Goal: Task Accomplishment & Management: Complete application form

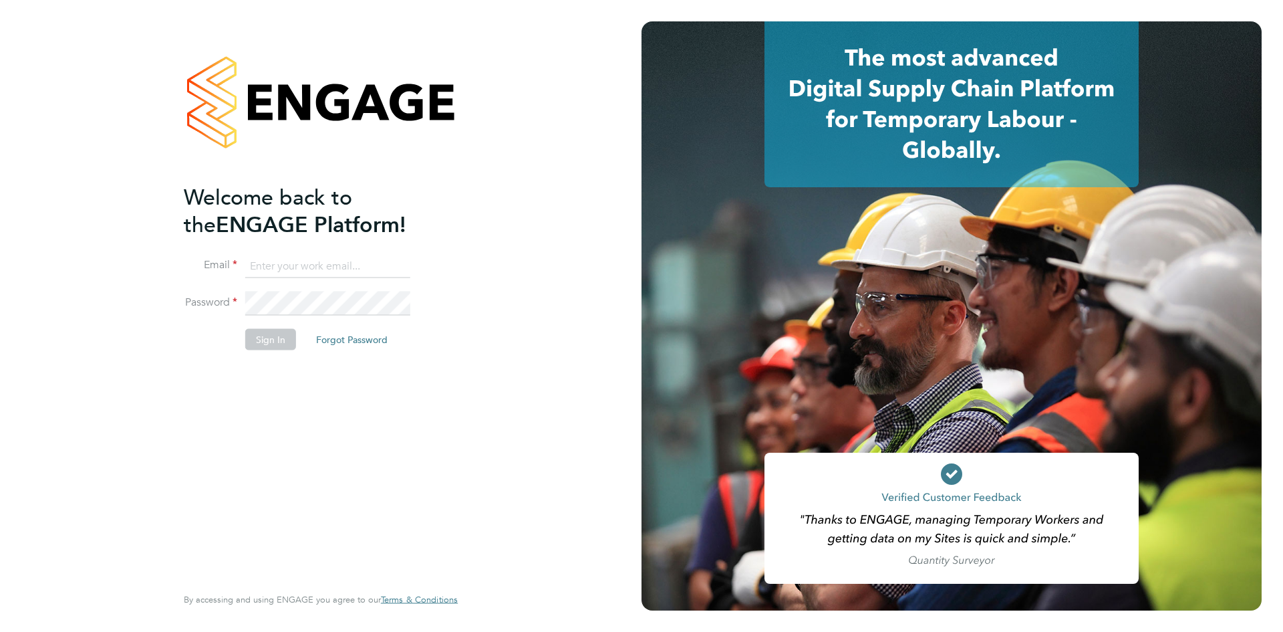
type input "seddon@psrsolutions.co.uk"
drag, startPoint x: 284, startPoint y: 336, endPoint x: 293, endPoint y: 342, distance: 10.2
click at [285, 338] on button "Sign In" at bounding box center [270, 338] width 51 height 21
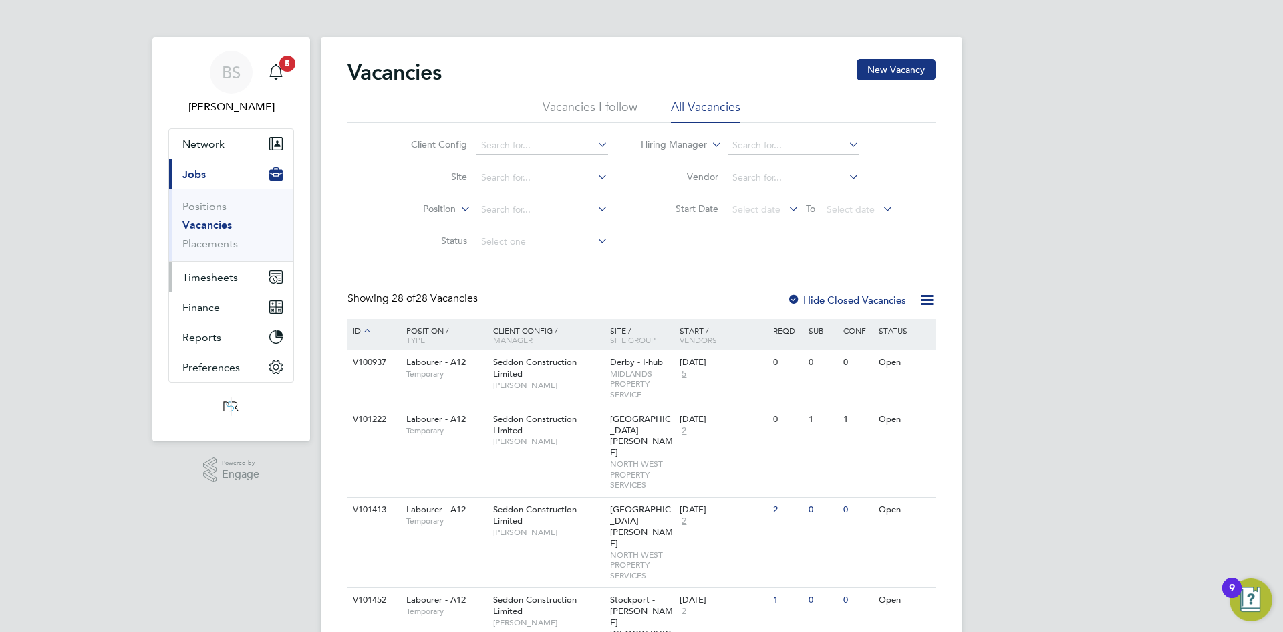
click at [222, 271] on span "Timesheets" at bounding box center [209, 277] width 55 height 13
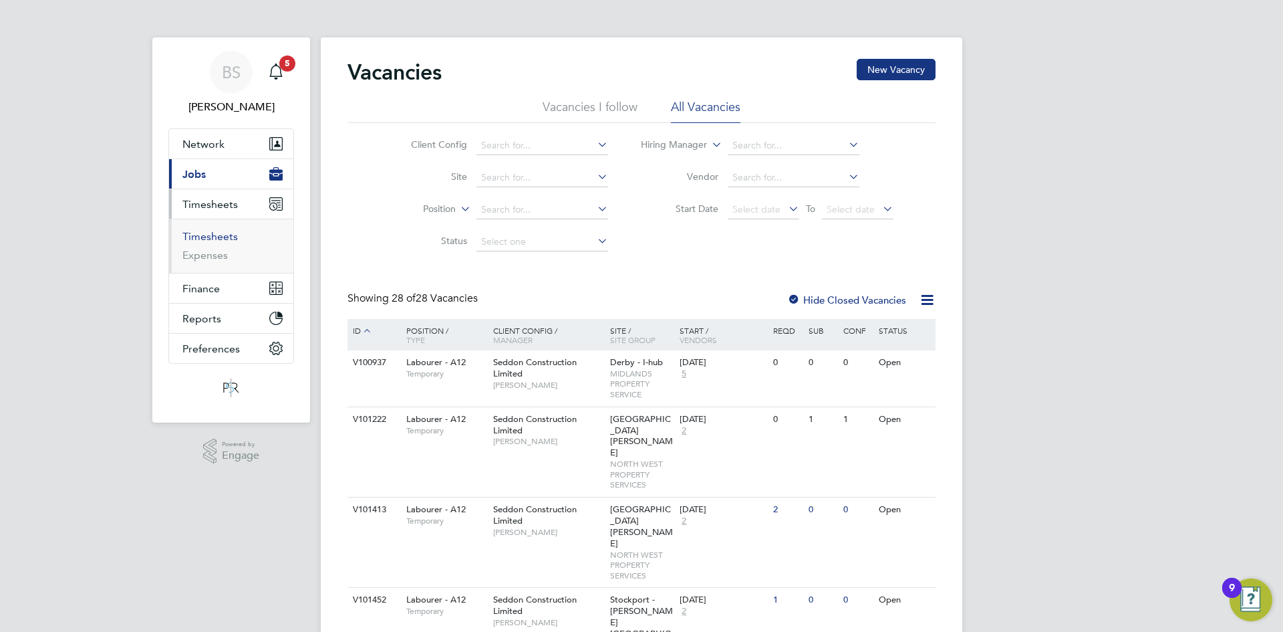
click at [209, 231] on link "Timesheets" at bounding box center [209, 236] width 55 height 13
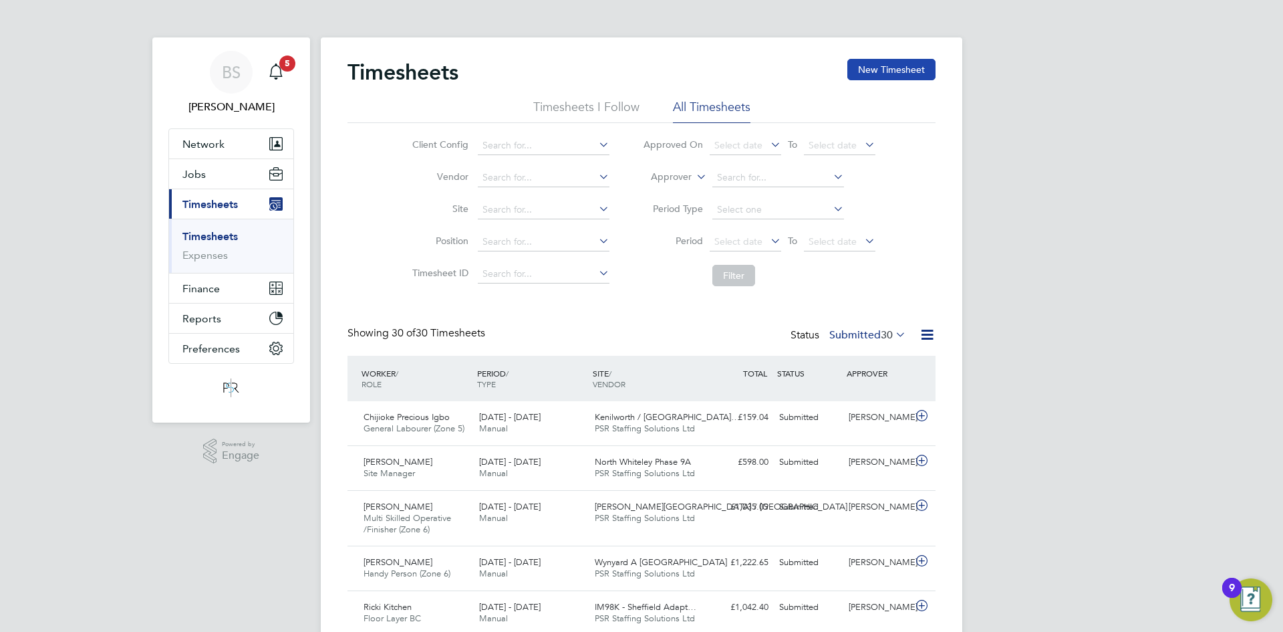
click at [873, 74] on button "New Timesheet" at bounding box center [892, 69] width 88 height 21
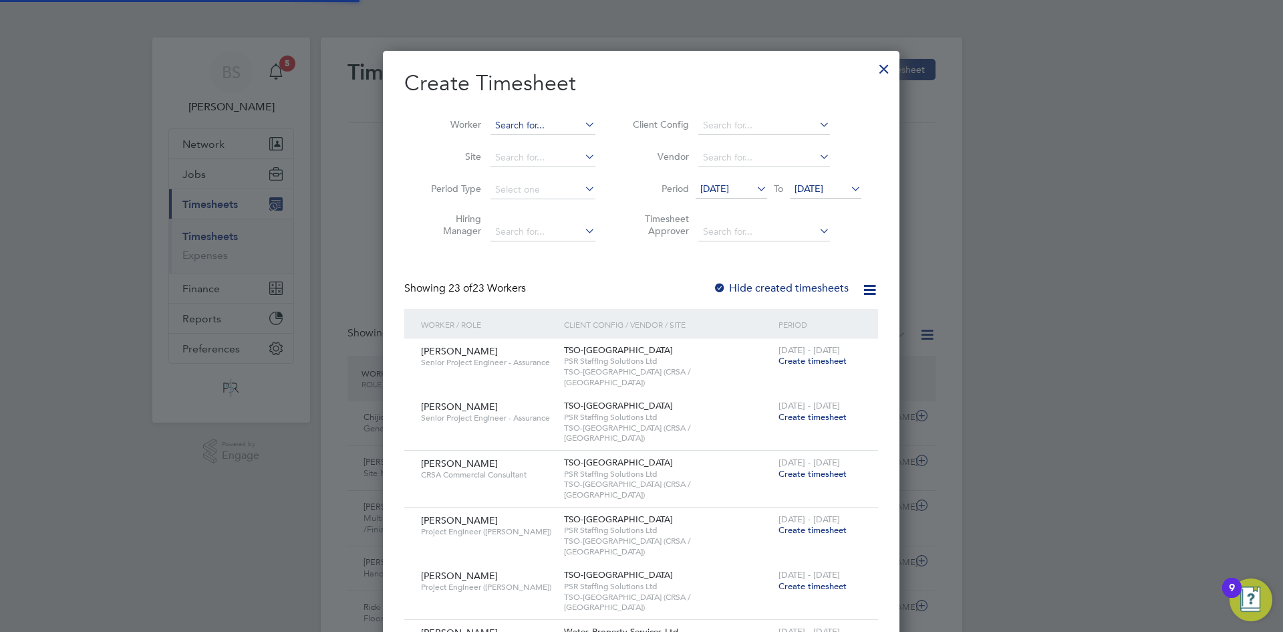
click at [548, 124] on input at bounding box center [543, 125] width 105 height 19
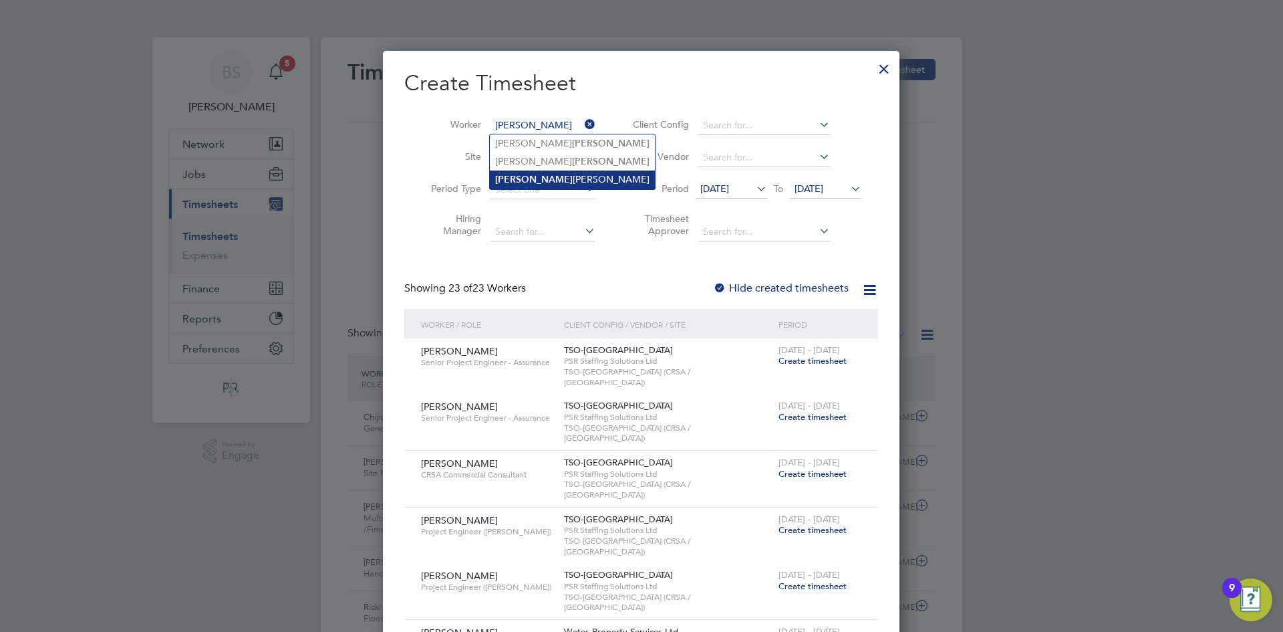
click at [553, 181] on li "[PERSON_NAME]" at bounding box center [572, 179] width 165 height 18
type input "[PERSON_NAME]"
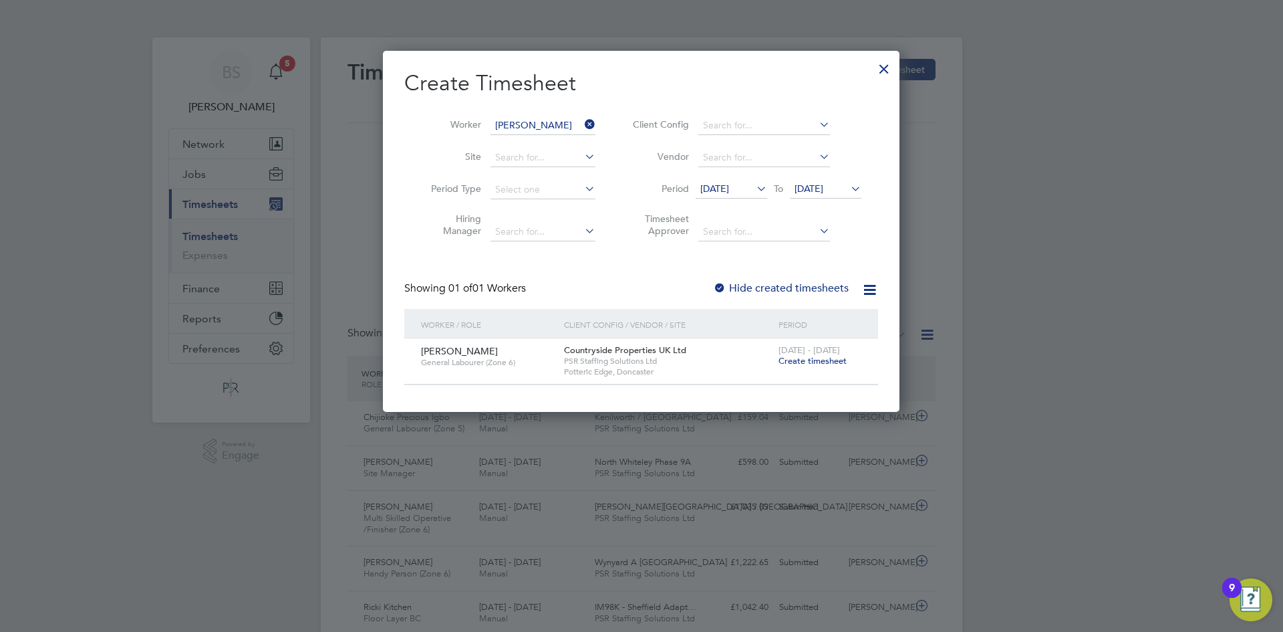
drag, startPoint x: 589, startPoint y: 120, endPoint x: 576, endPoint y: 120, distance: 13.4
click at [582, 120] on icon at bounding box center [582, 124] width 0 height 19
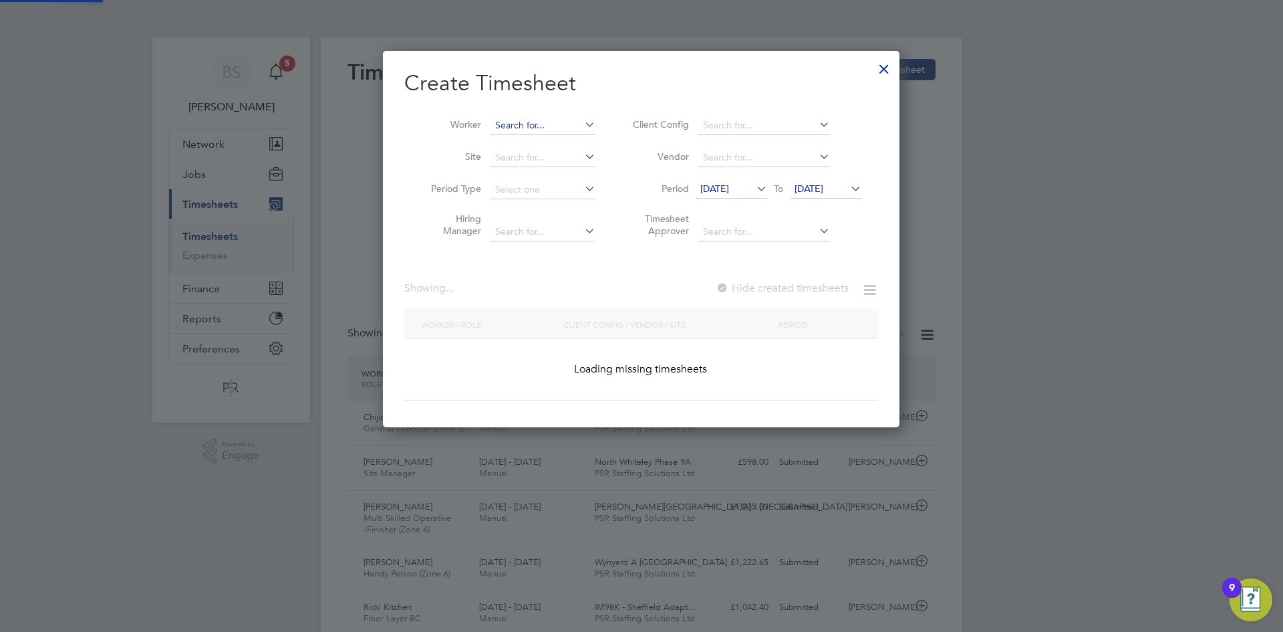
click at [567, 120] on input at bounding box center [543, 125] width 105 height 19
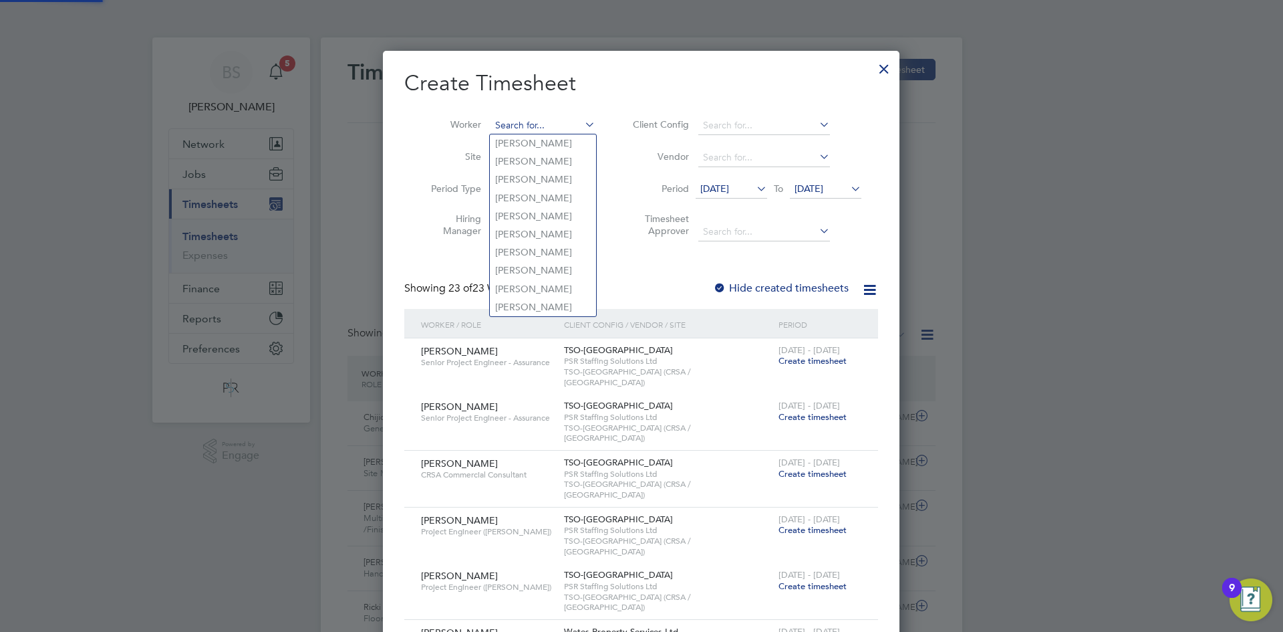
paste input "[PERSON_NAME]"
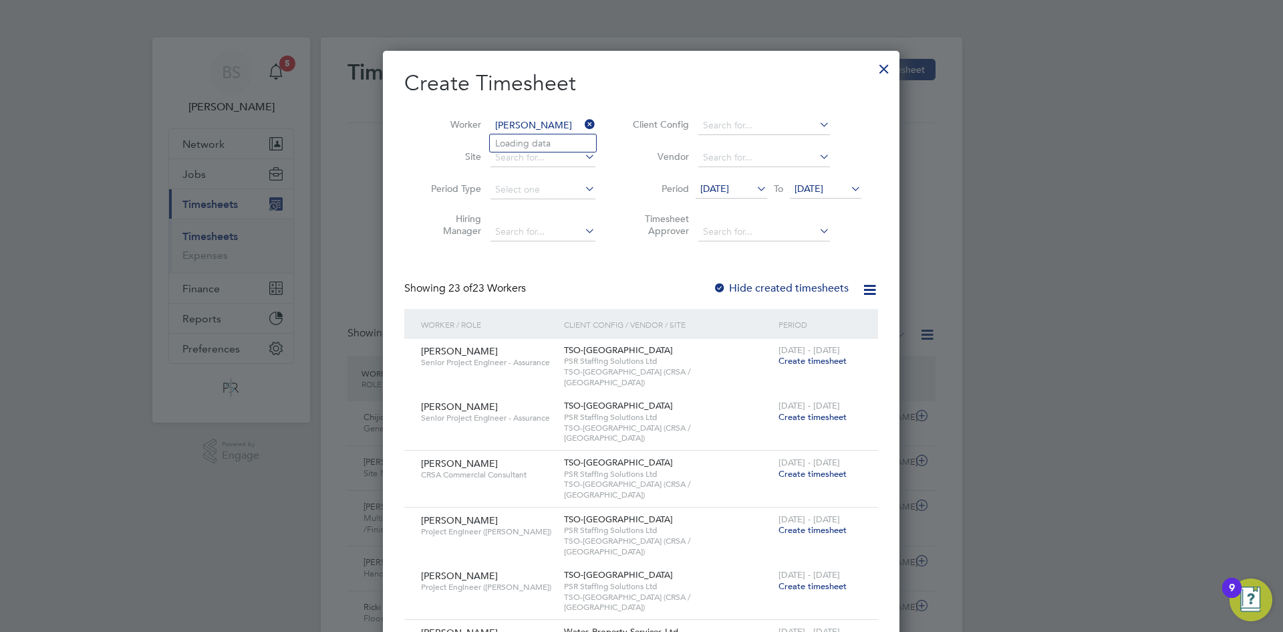
type input "[PERSON_NAME]"
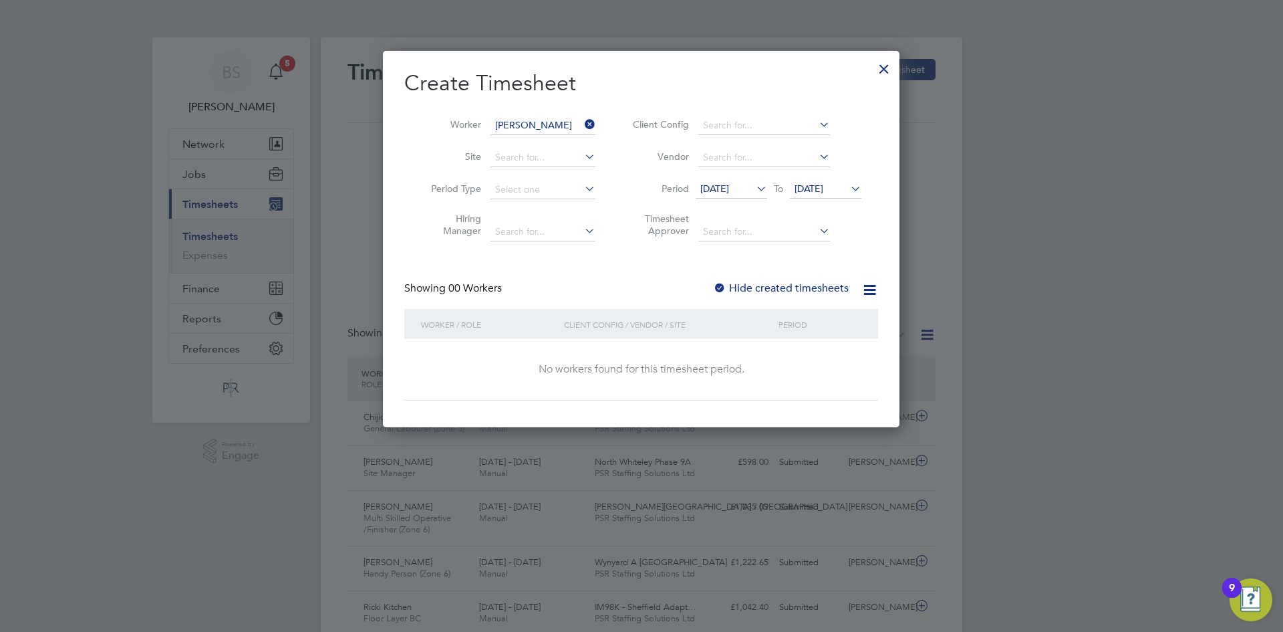
click at [761, 282] on label "Hide created timesheets" at bounding box center [781, 287] width 136 height 13
click at [760, 287] on label "Hide created timesheets" at bounding box center [781, 287] width 136 height 13
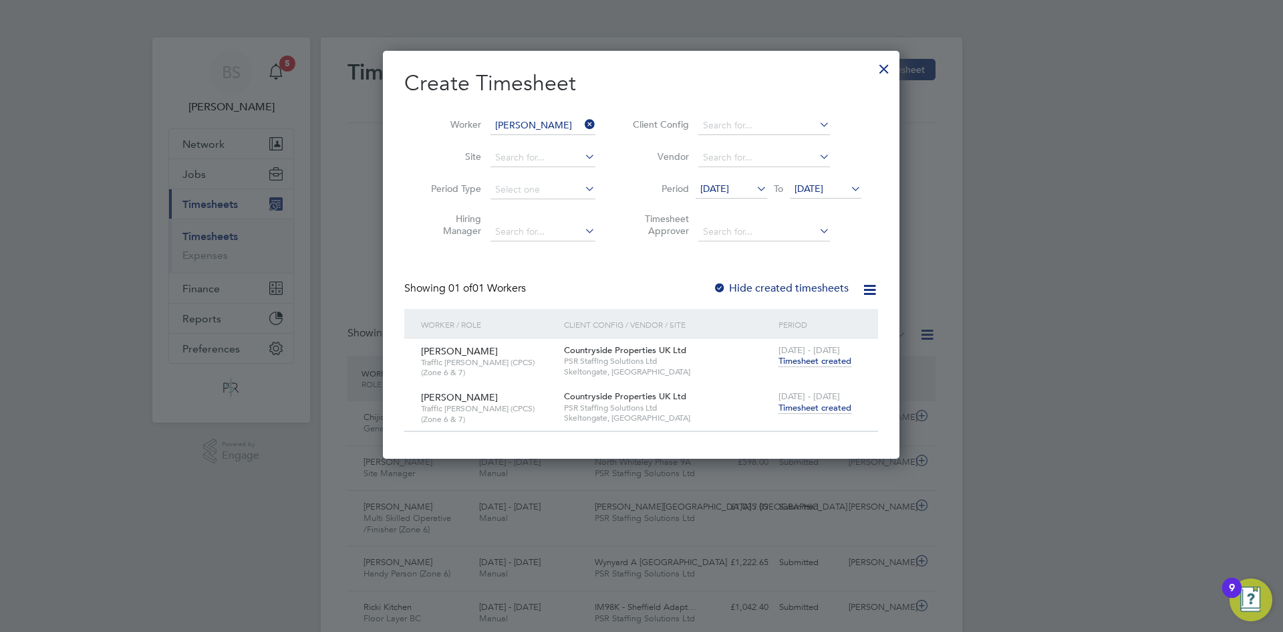
click at [809, 402] on span "Timesheet created" at bounding box center [815, 408] width 73 height 12
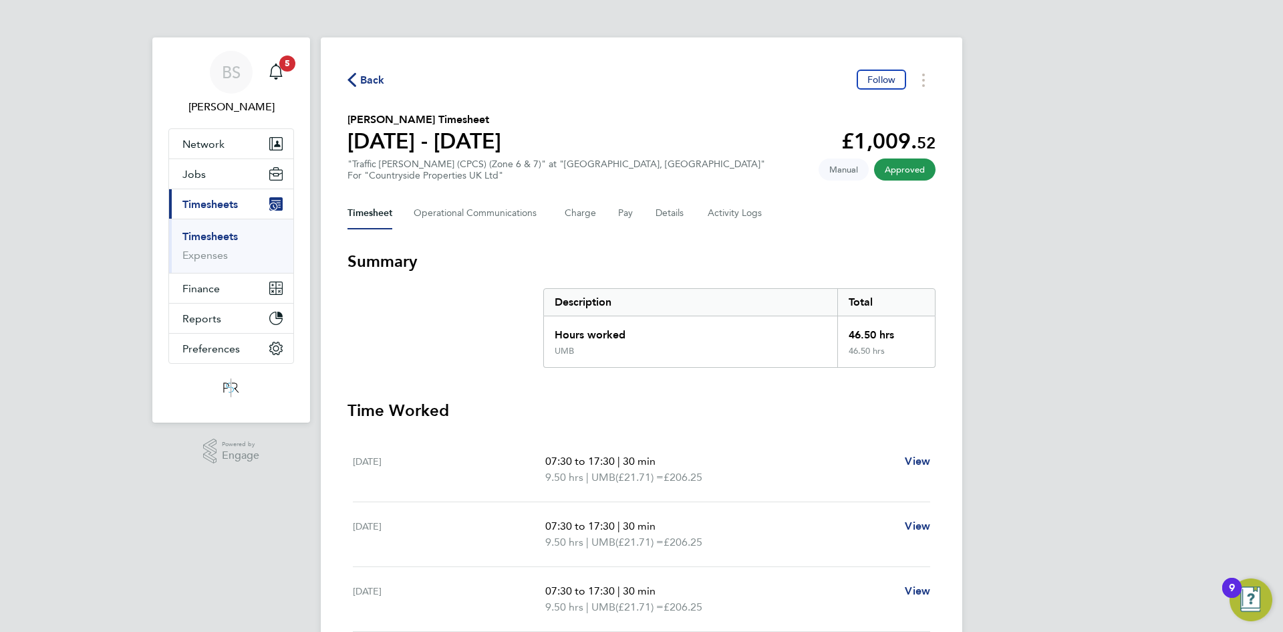
drag, startPoint x: 229, startPoint y: 235, endPoint x: 479, endPoint y: 122, distance: 274.6
click at [229, 235] on link "Timesheets" at bounding box center [209, 236] width 55 height 13
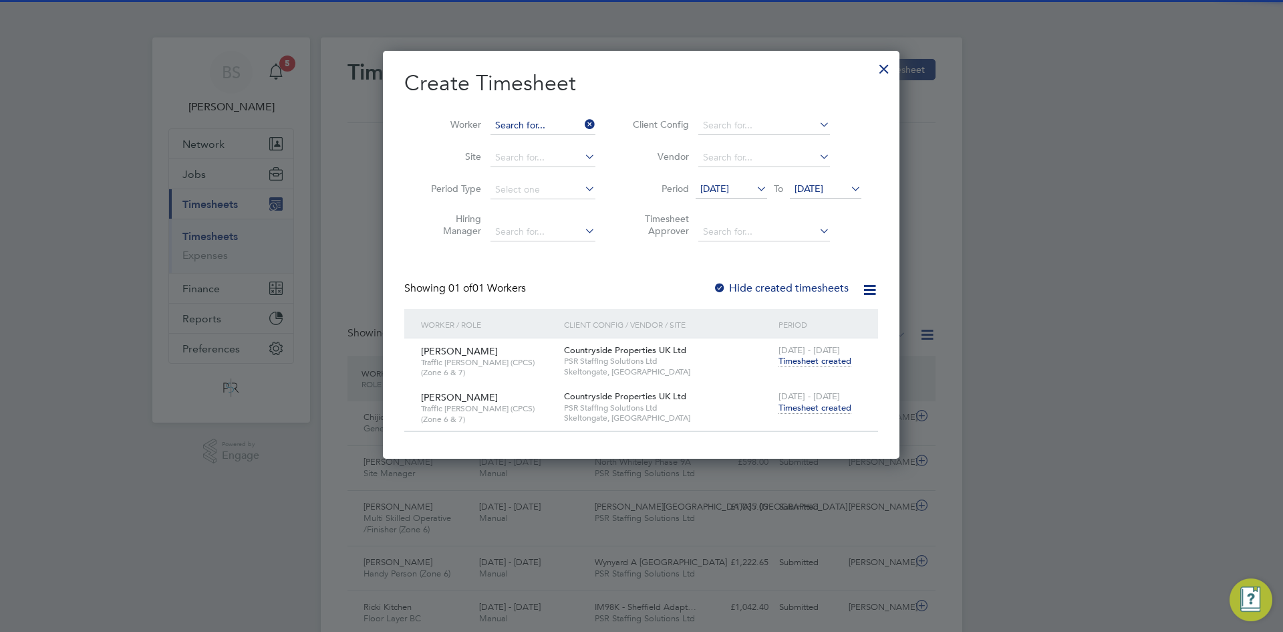
drag, startPoint x: 580, startPoint y: 121, endPoint x: 571, endPoint y: 120, distance: 8.7
click at [578, 120] on input at bounding box center [543, 125] width 105 height 19
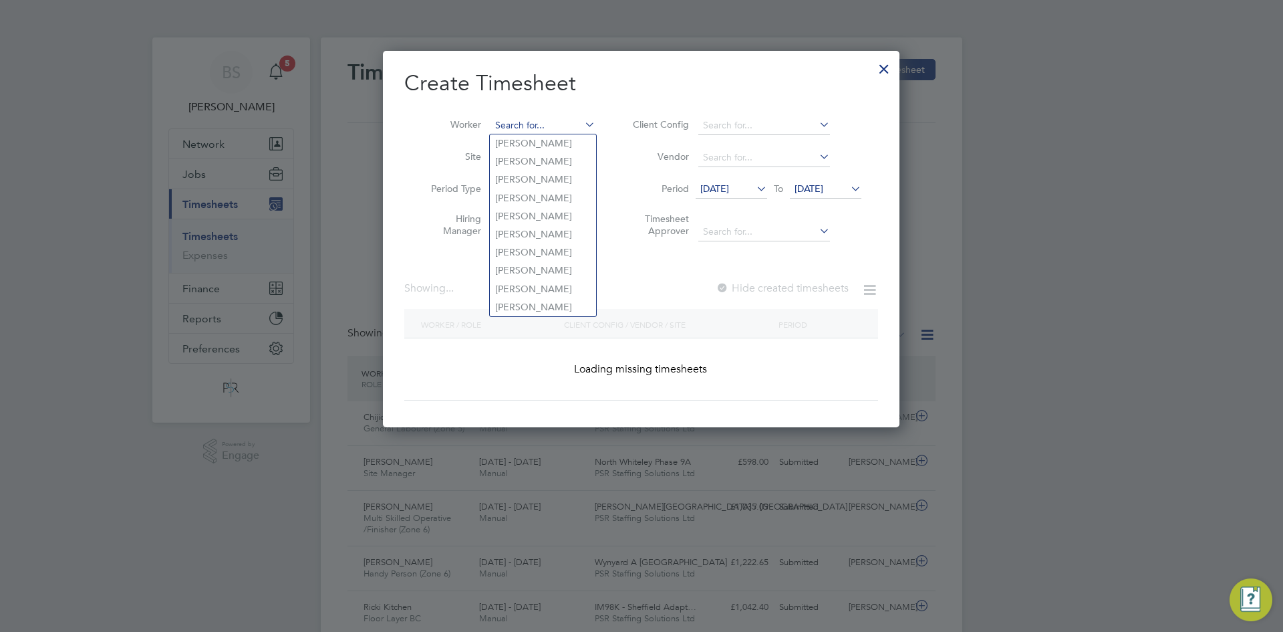
click at [552, 121] on input at bounding box center [543, 125] width 105 height 19
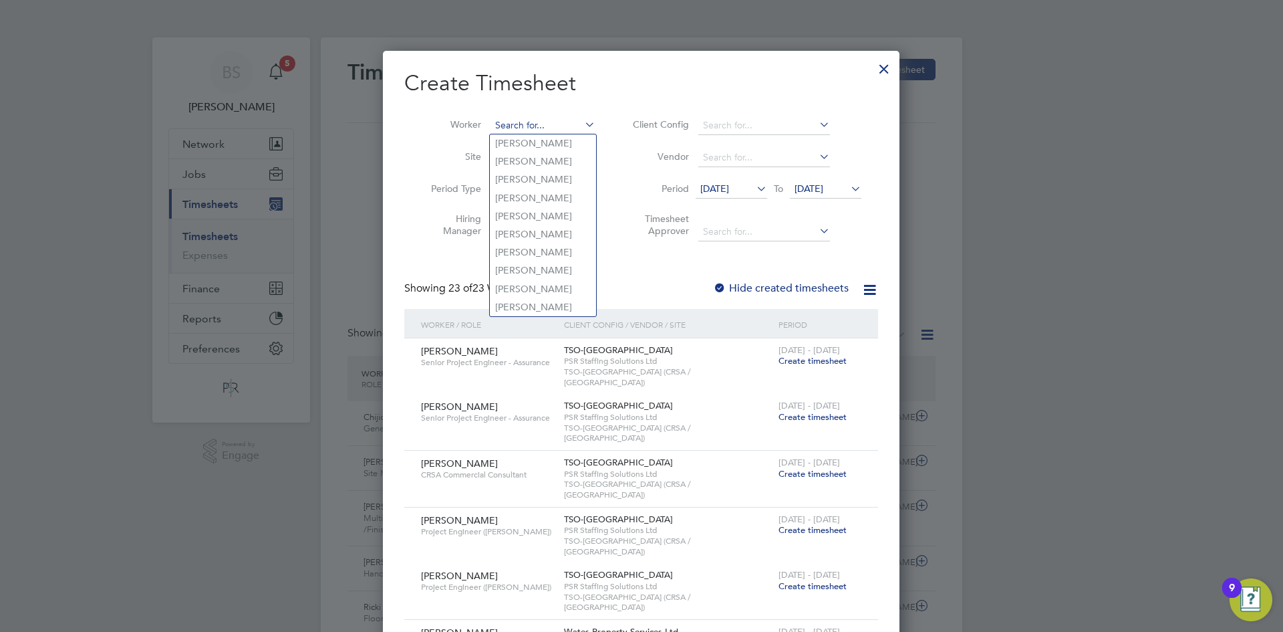
paste input "[PERSON_NAME]"
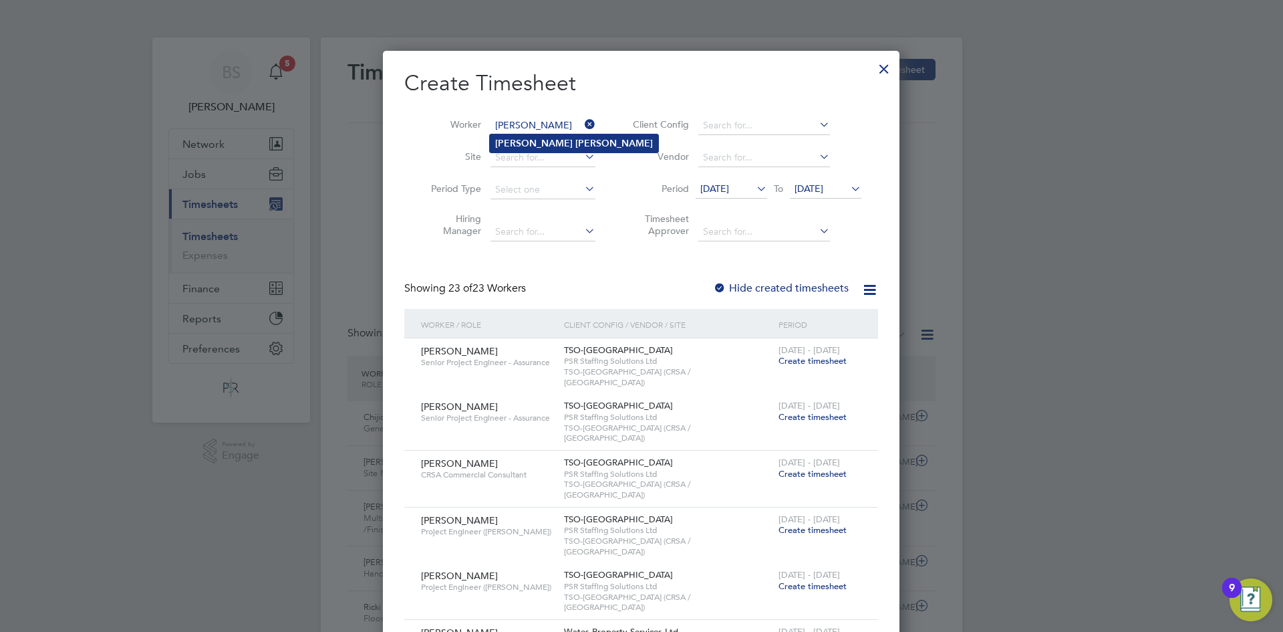
type input "[PERSON_NAME]"
click at [576, 140] on b "[PERSON_NAME]" at bounding box center [615, 143] width 78 height 11
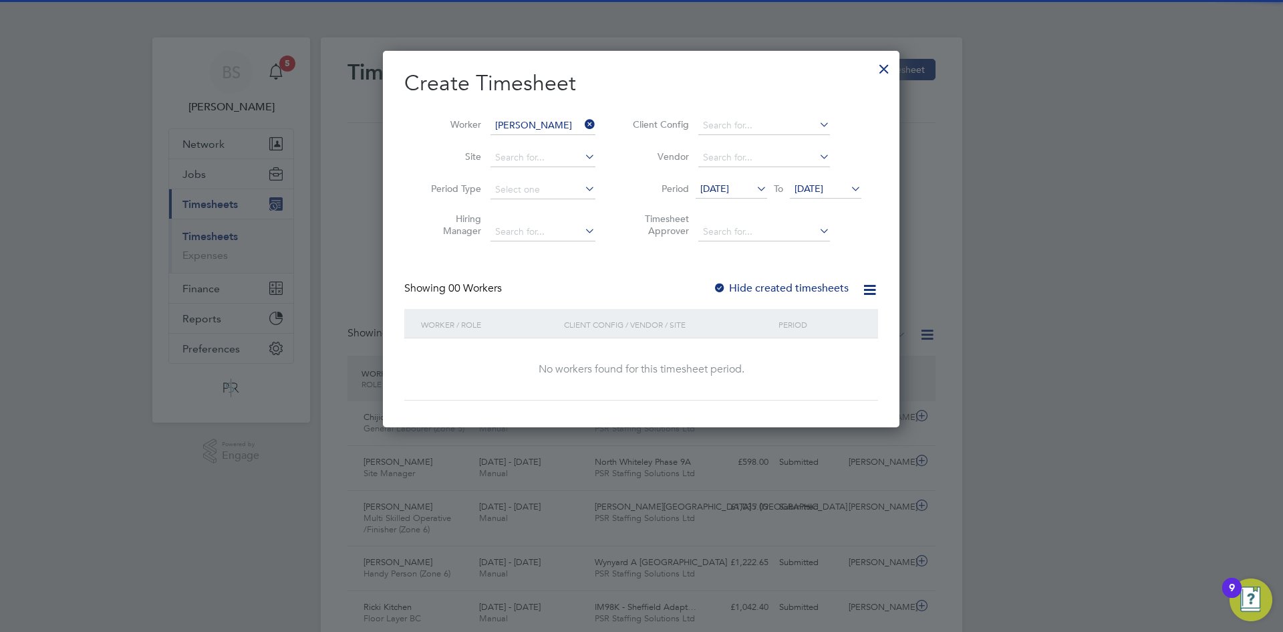
click at [780, 286] on label "Hide created timesheets" at bounding box center [781, 287] width 136 height 13
click at [737, 175] on li "Period [DATE] To [DATE]" at bounding box center [745, 190] width 266 height 32
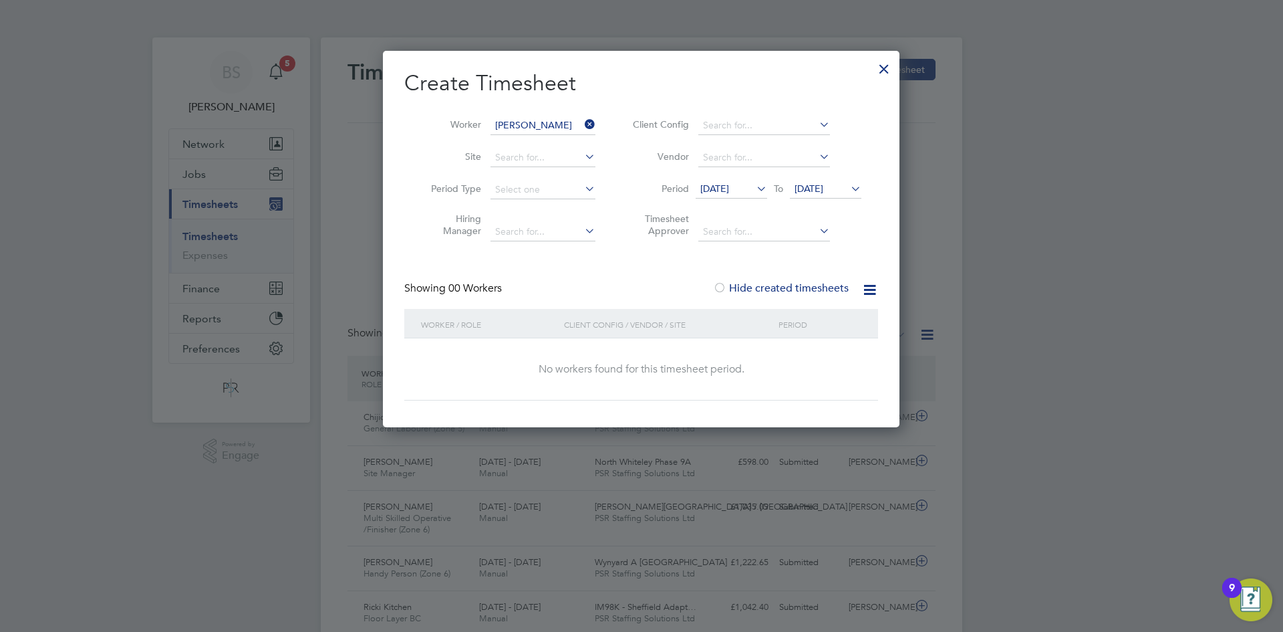
click at [723, 188] on span "[DATE]" at bounding box center [714, 188] width 29 height 12
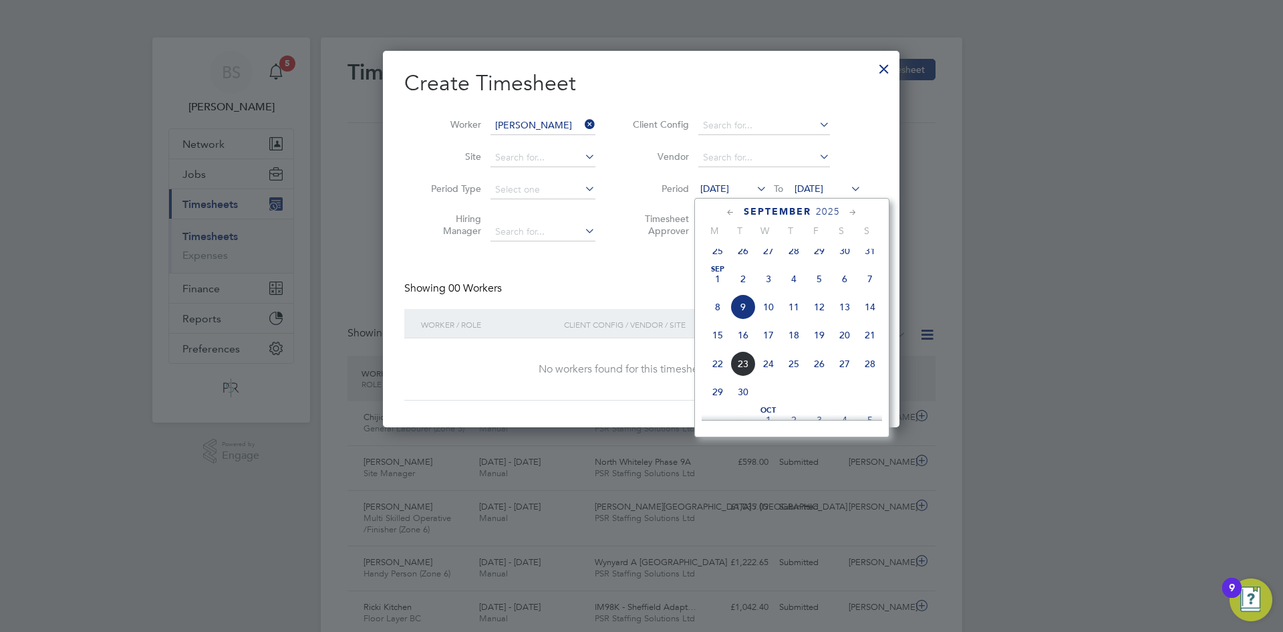
click at [719, 344] on span "15" at bounding box center [717, 334] width 25 height 25
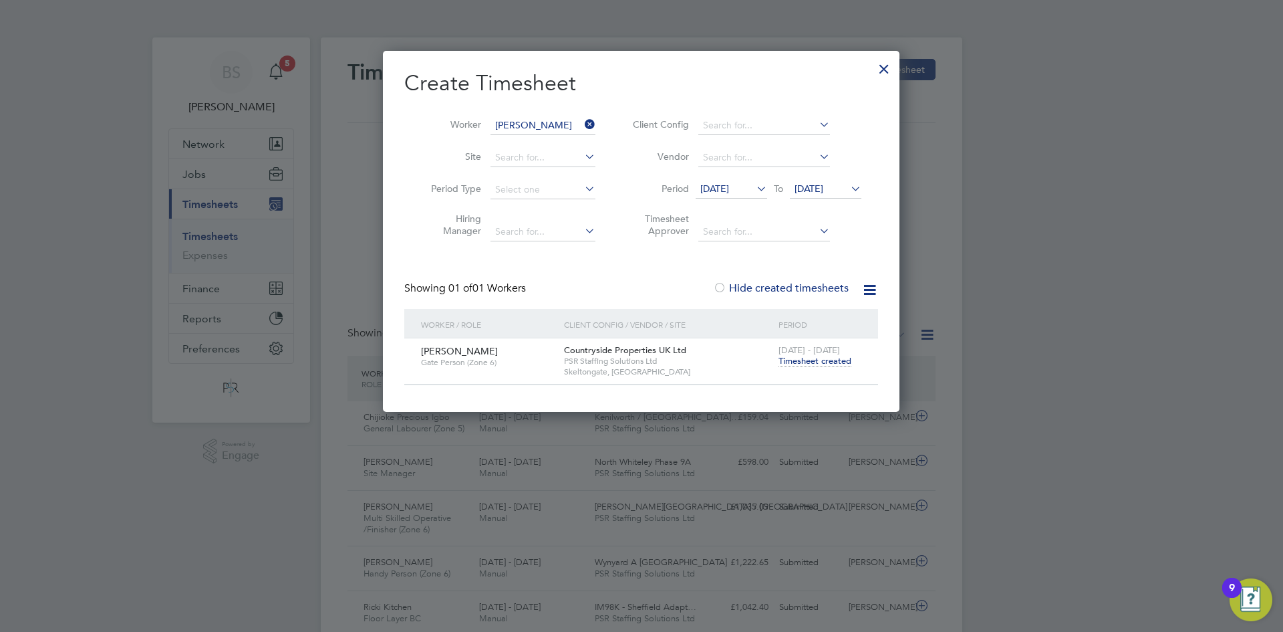
click at [821, 360] on span "Timesheet created" at bounding box center [815, 361] width 73 height 12
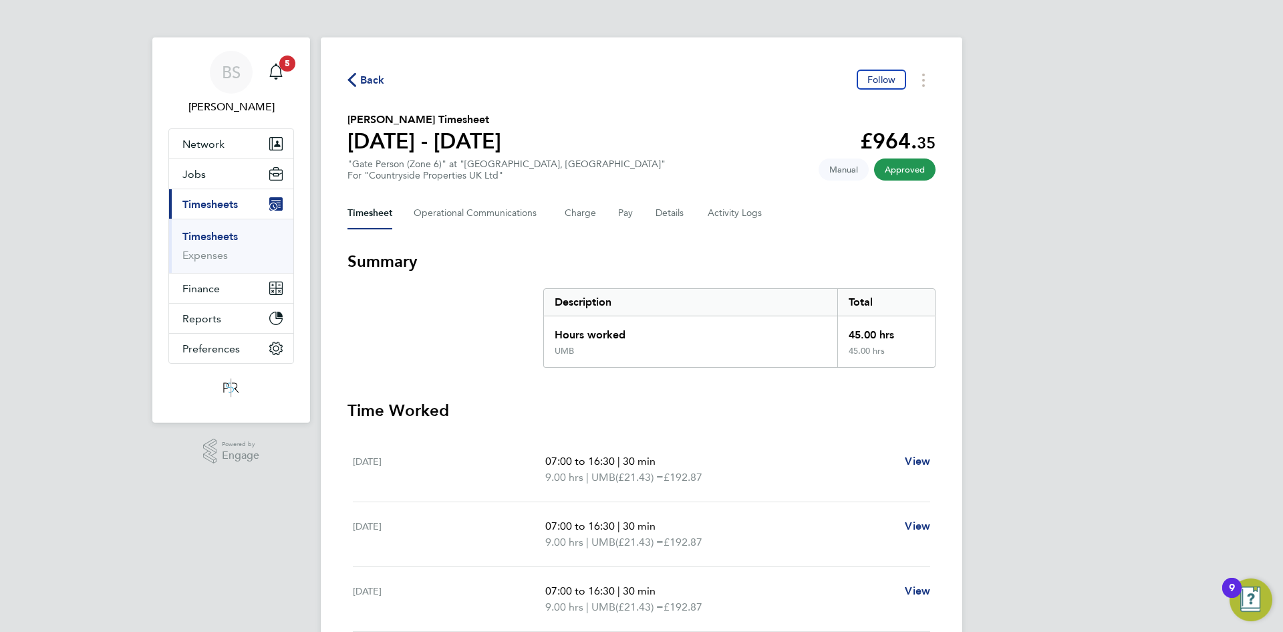
click at [229, 231] on link "Timesheets" at bounding box center [209, 236] width 55 height 13
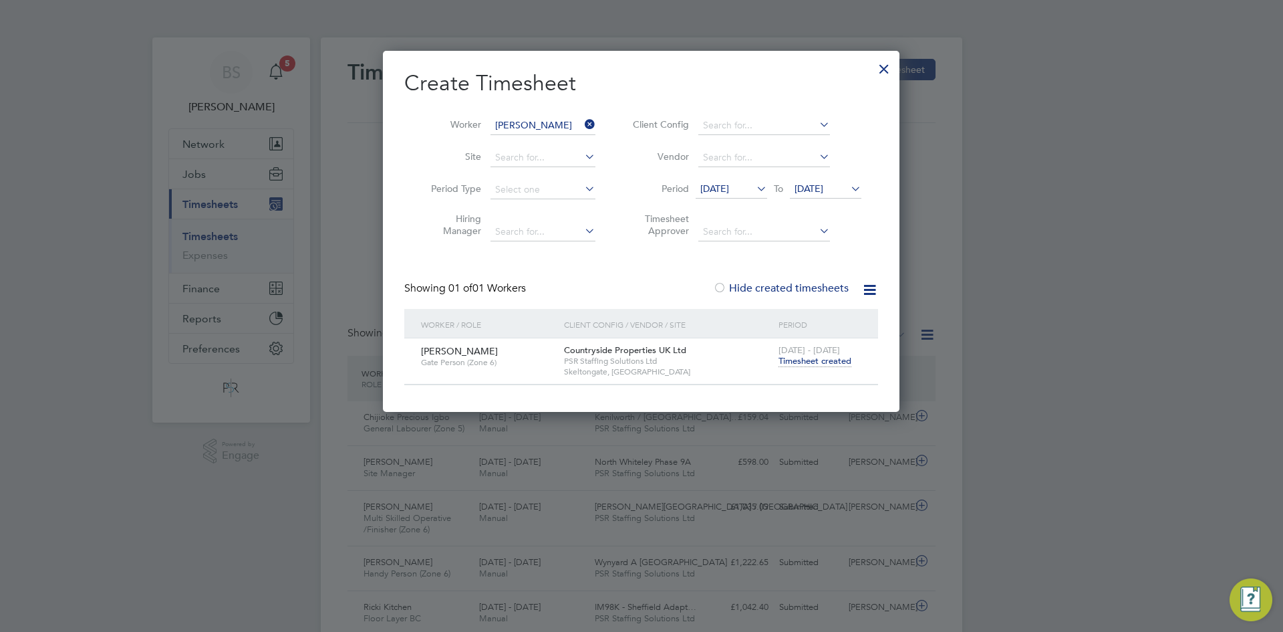
drag, startPoint x: 593, startPoint y: 123, endPoint x: 554, endPoint y: 122, distance: 38.8
click at [582, 122] on icon at bounding box center [582, 124] width 0 height 19
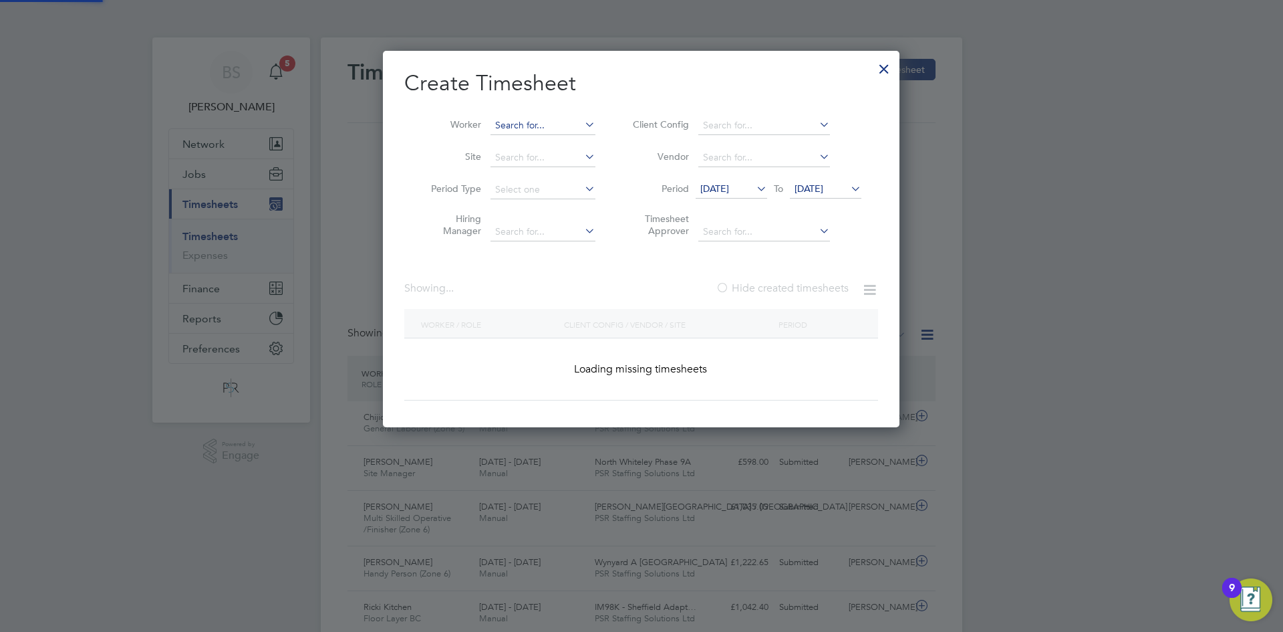
click at [547, 122] on input at bounding box center [543, 125] width 105 height 19
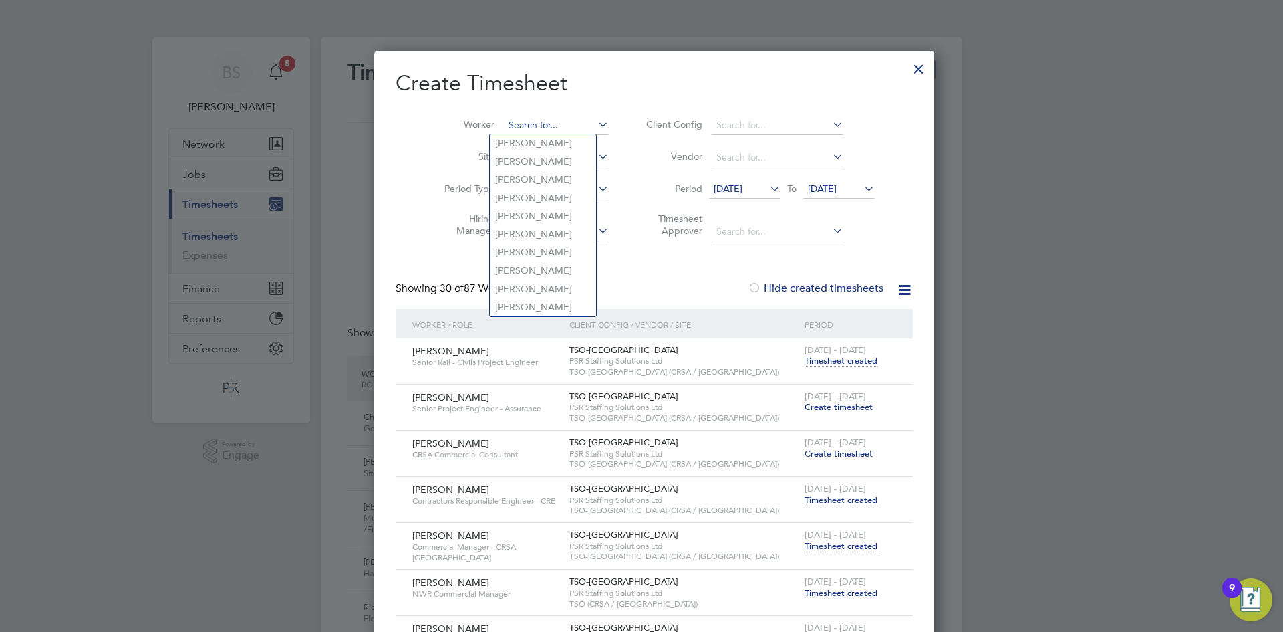
paste input "[PERSON_NAME]"
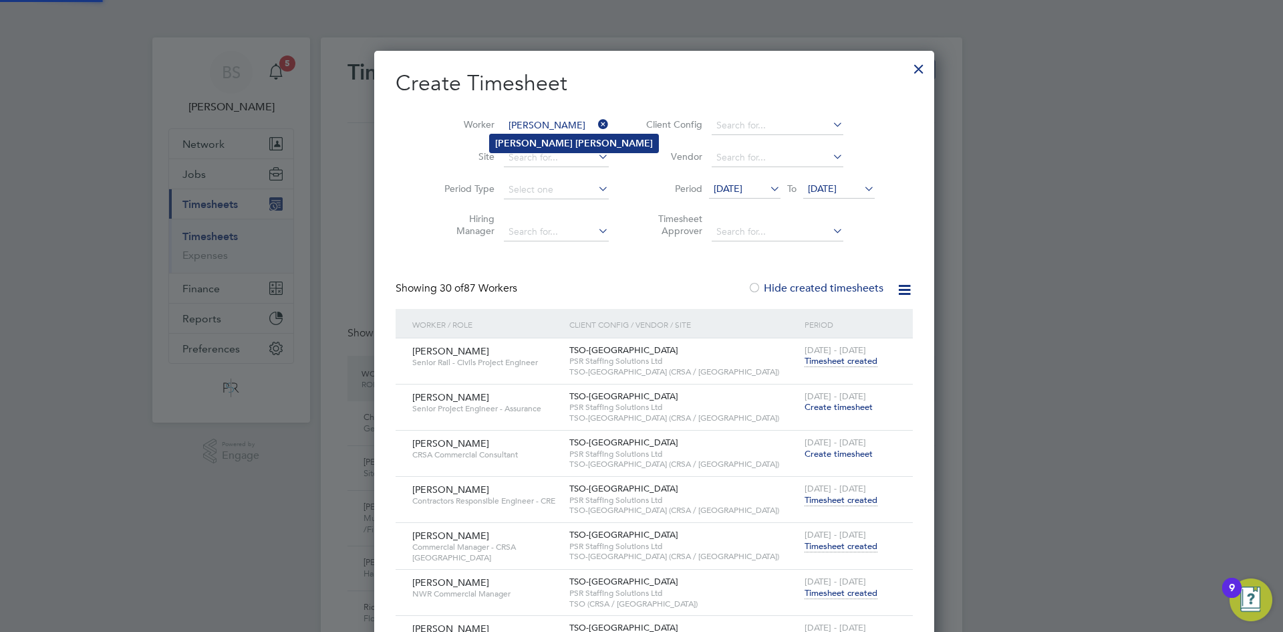
type input "[PERSON_NAME]"
click at [576, 148] on b "[PERSON_NAME]" at bounding box center [615, 143] width 78 height 11
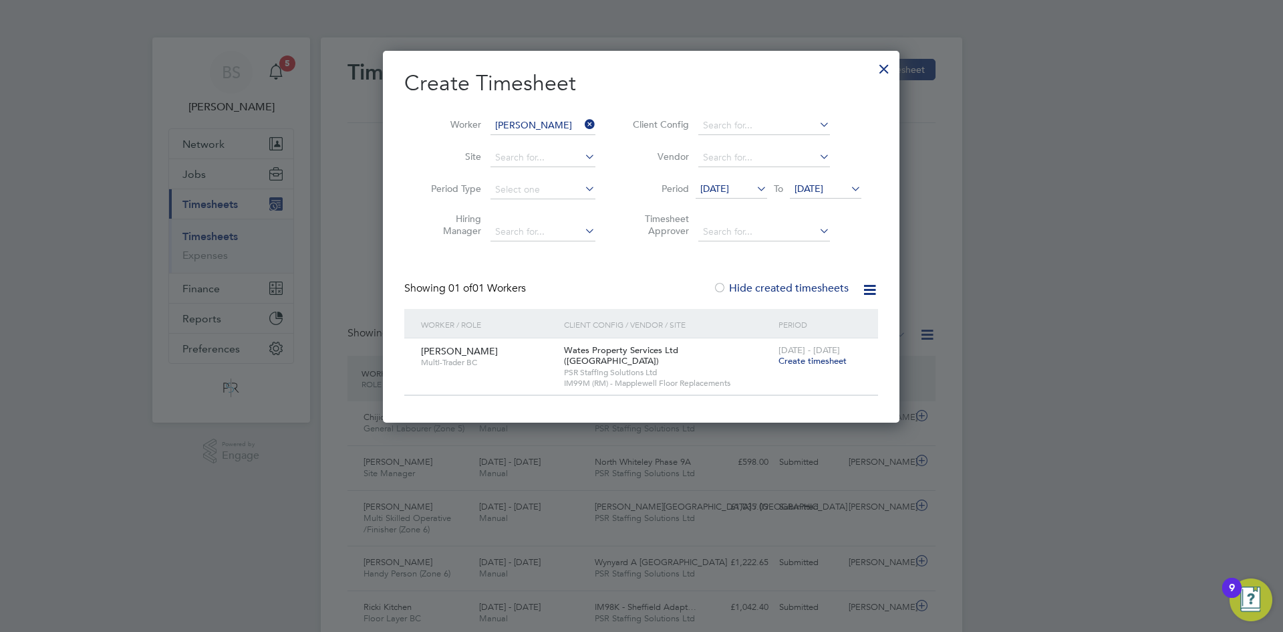
click at [600, 127] on li "Worker [PERSON_NAME]" at bounding box center [508, 126] width 208 height 32
drag, startPoint x: 596, startPoint y: 125, endPoint x: 573, endPoint y: 124, distance: 22.1
click at [582, 125] on icon at bounding box center [582, 124] width 0 height 19
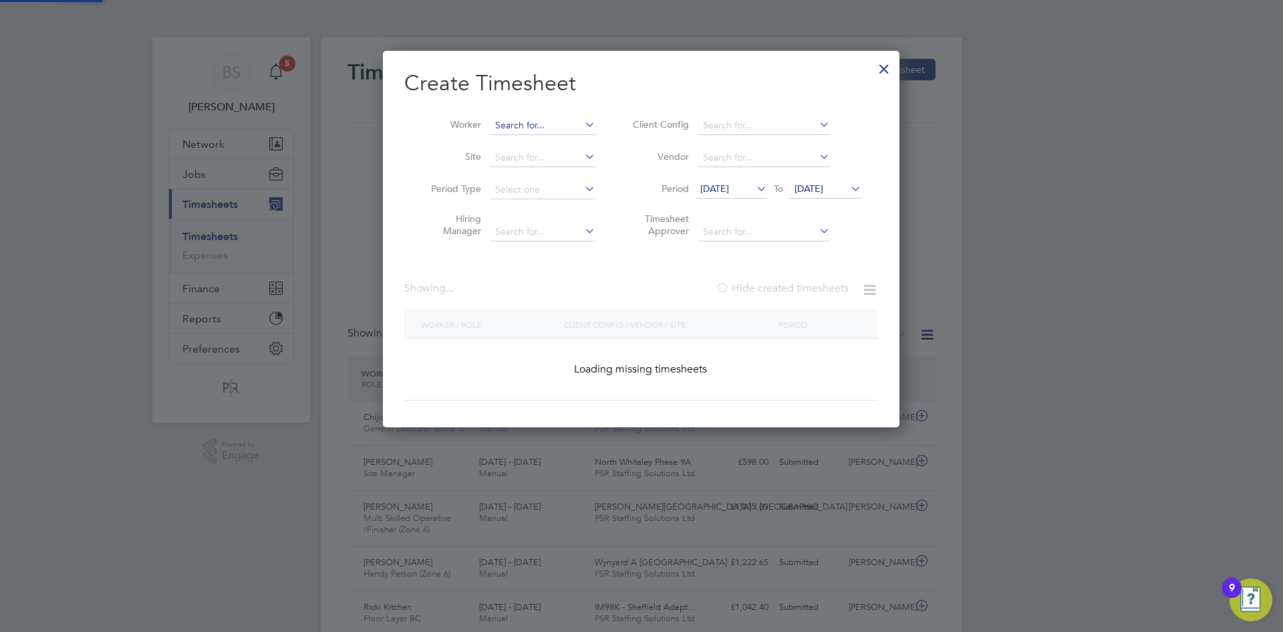
click at [573, 124] on input at bounding box center [543, 125] width 105 height 19
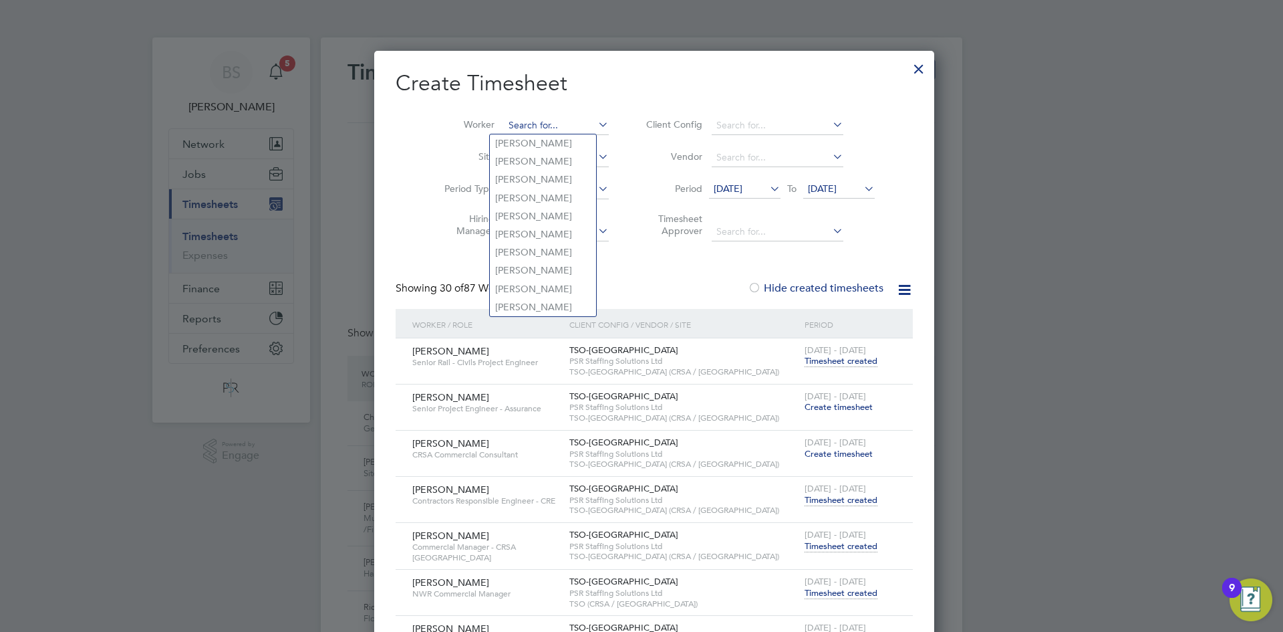
click at [544, 124] on input at bounding box center [556, 125] width 105 height 19
paste input "Salla Cajup"
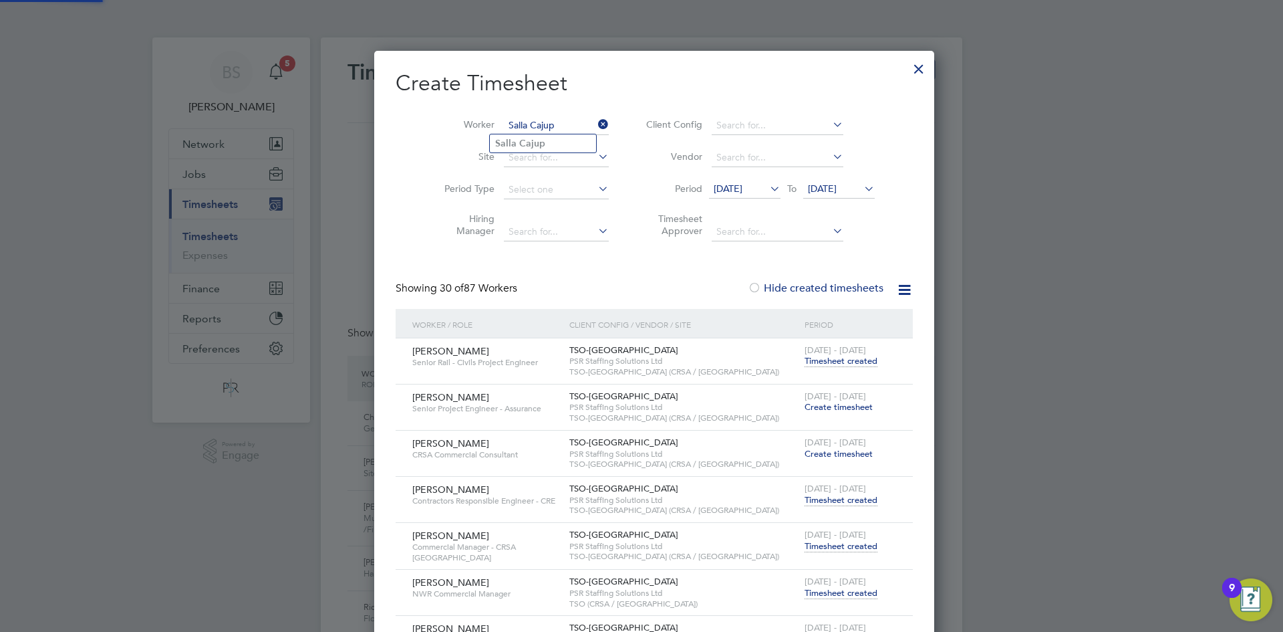
type input "Salla Cajup"
click at [541, 138] on b "Cajup" at bounding box center [532, 143] width 26 height 11
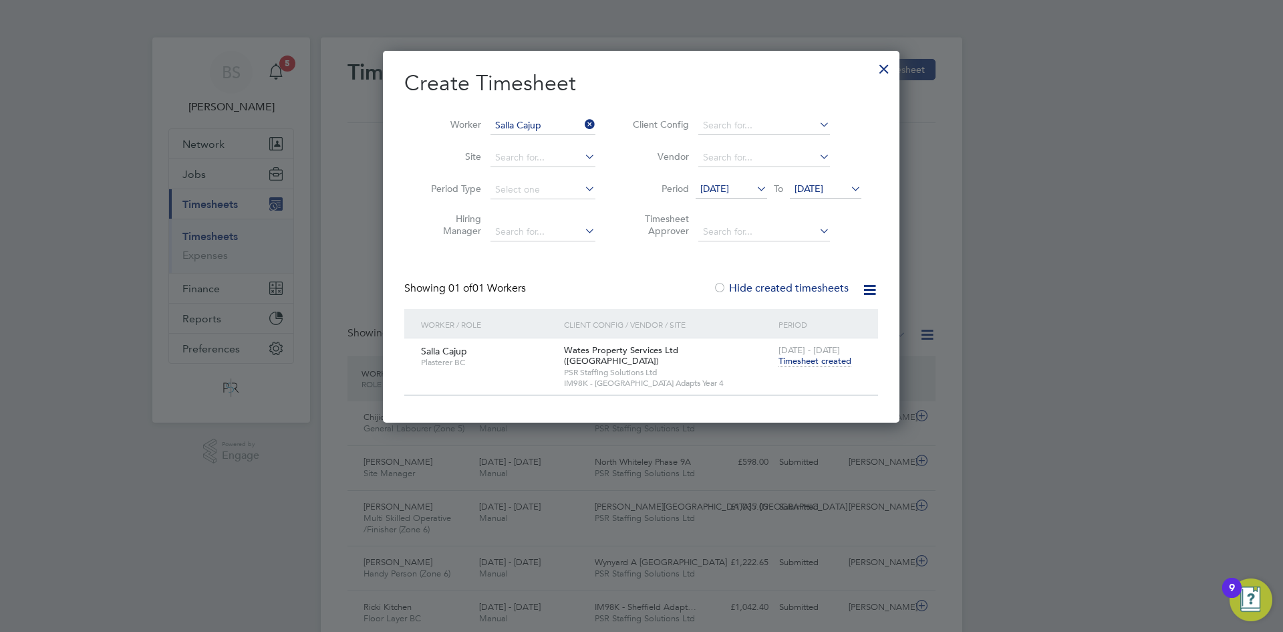
click at [827, 359] on span "Timesheet created" at bounding box center [815, 361] width 73 height 12
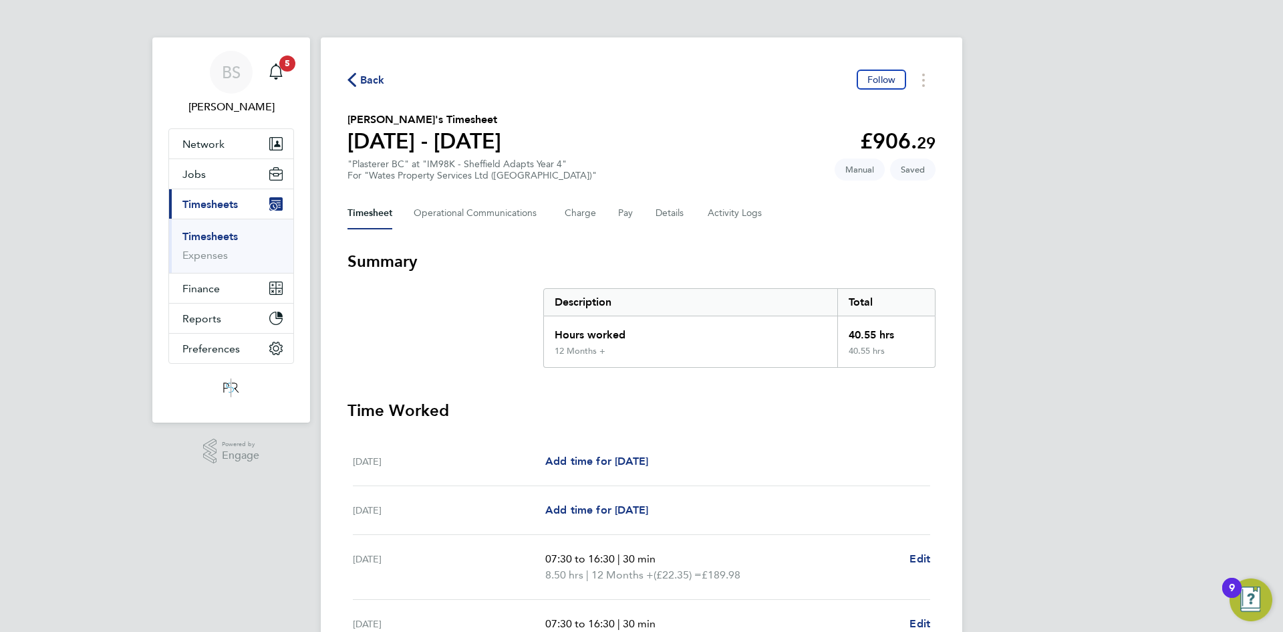
drag, startPoint x: 225, startPoint y: 235, endPoint x: 233, endPoint y: 237, distance: 8.1
click at [225, 237] on link "Timesheets" at bounding box center [209, 236] width 55 height 13
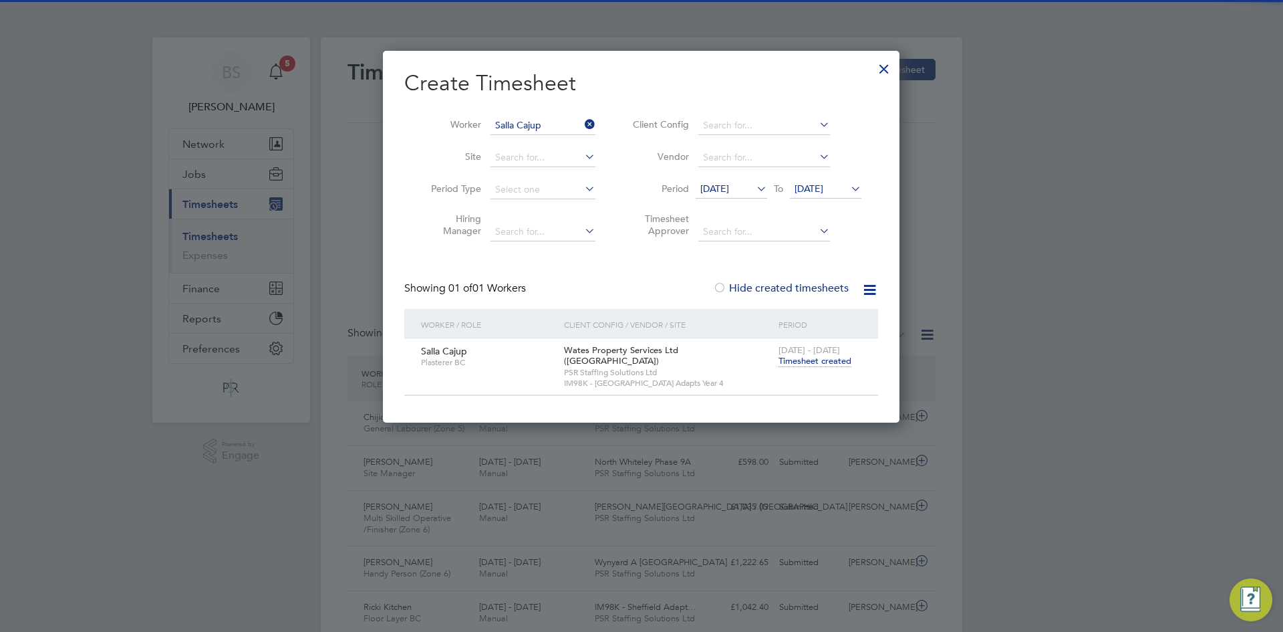
click at [582, 124] on icon at bounding box center [582, 124] width 0 height 19
click at [569, 123] on input at bounding box center [543, 125] width 105 height 19
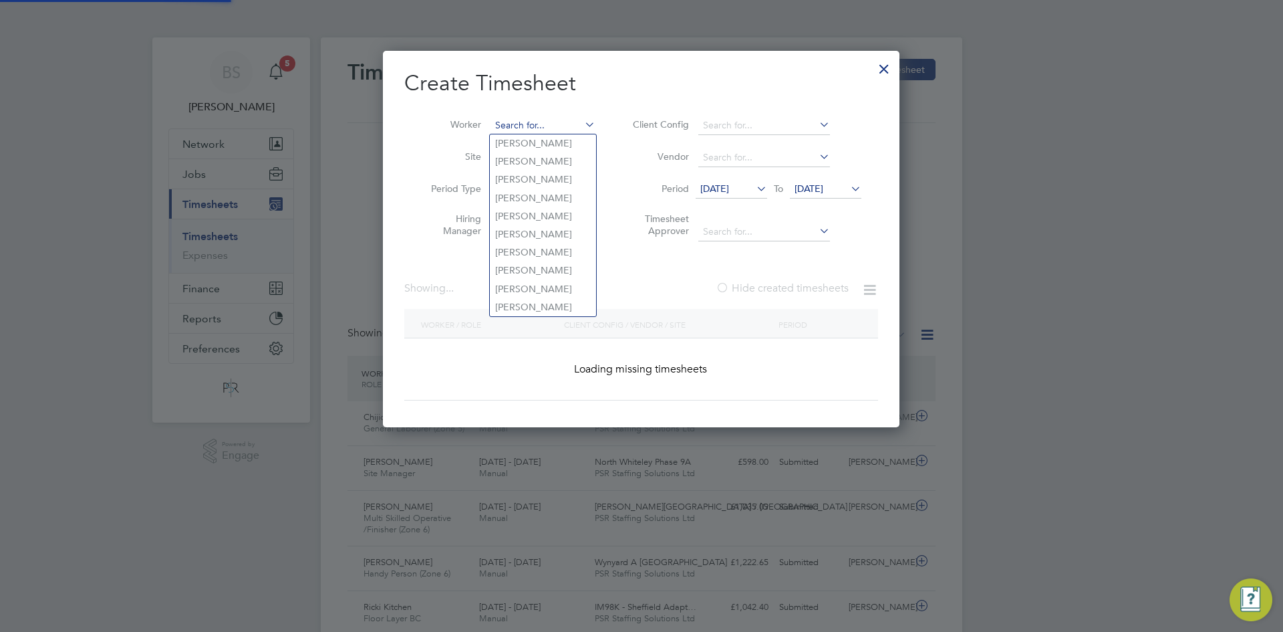
paste input "[PERSON_NAME]"
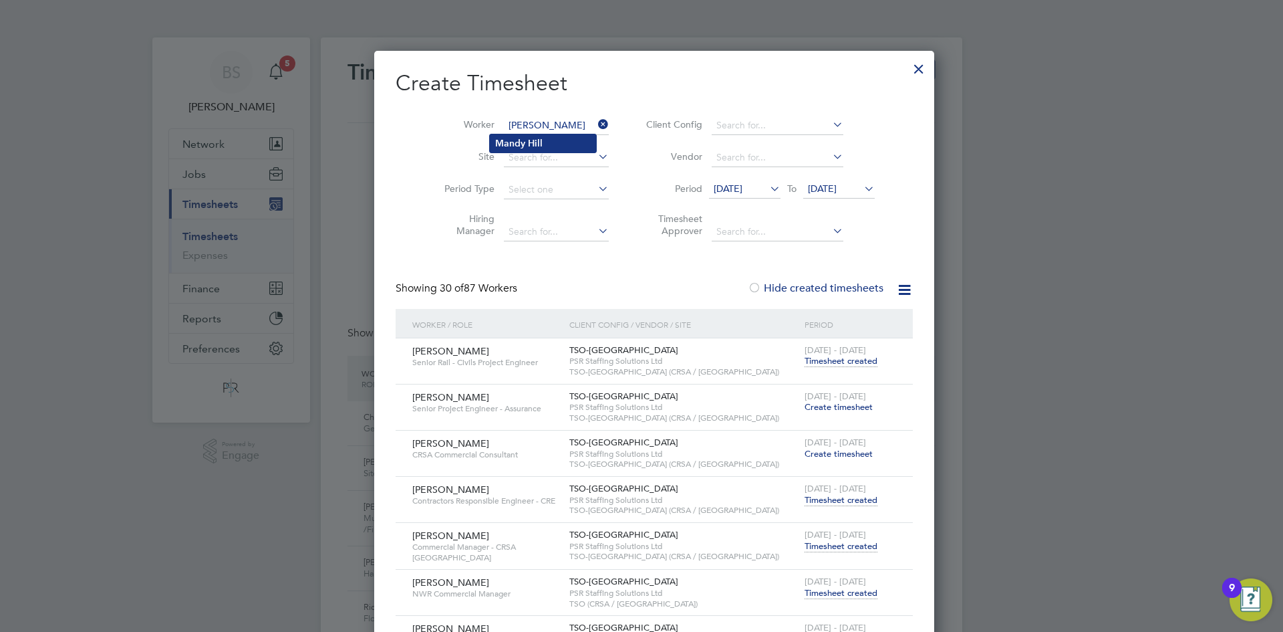
type input "[PERSON_NAME]"
click at [560, 136] on li "[PERSON_NAME]" at bounding box center [543, 143] width 106 height 18
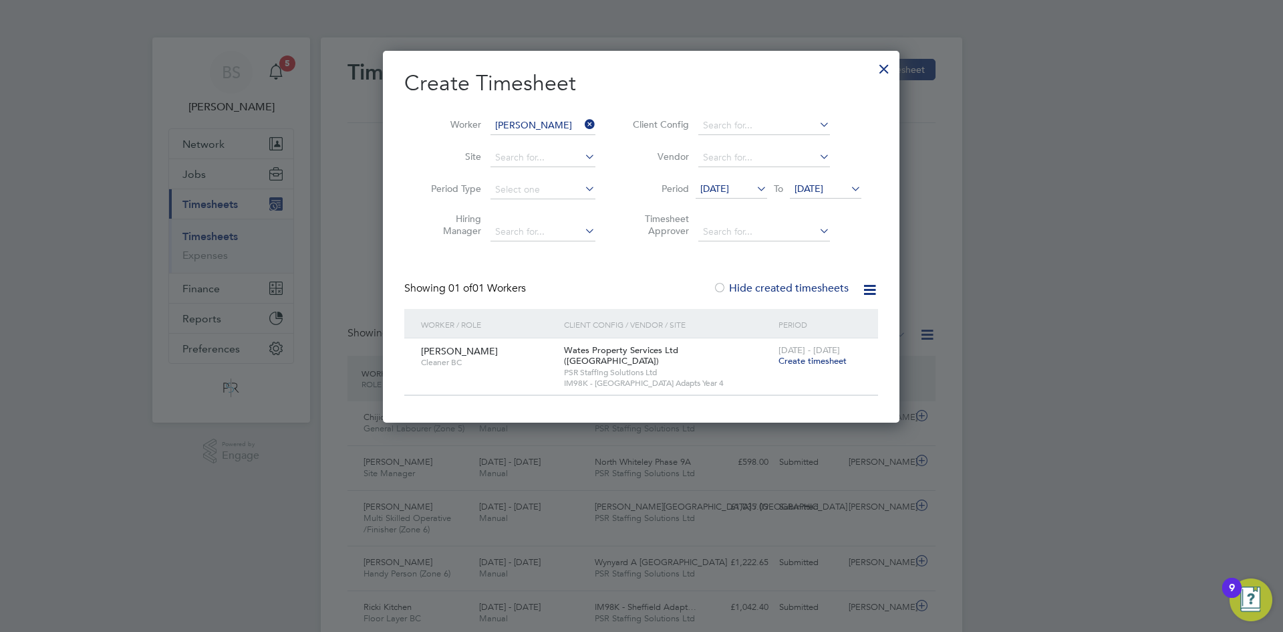
click at [838, 362] on span "Create timesheet" at bounding box center [813, 360] width 68 height 11
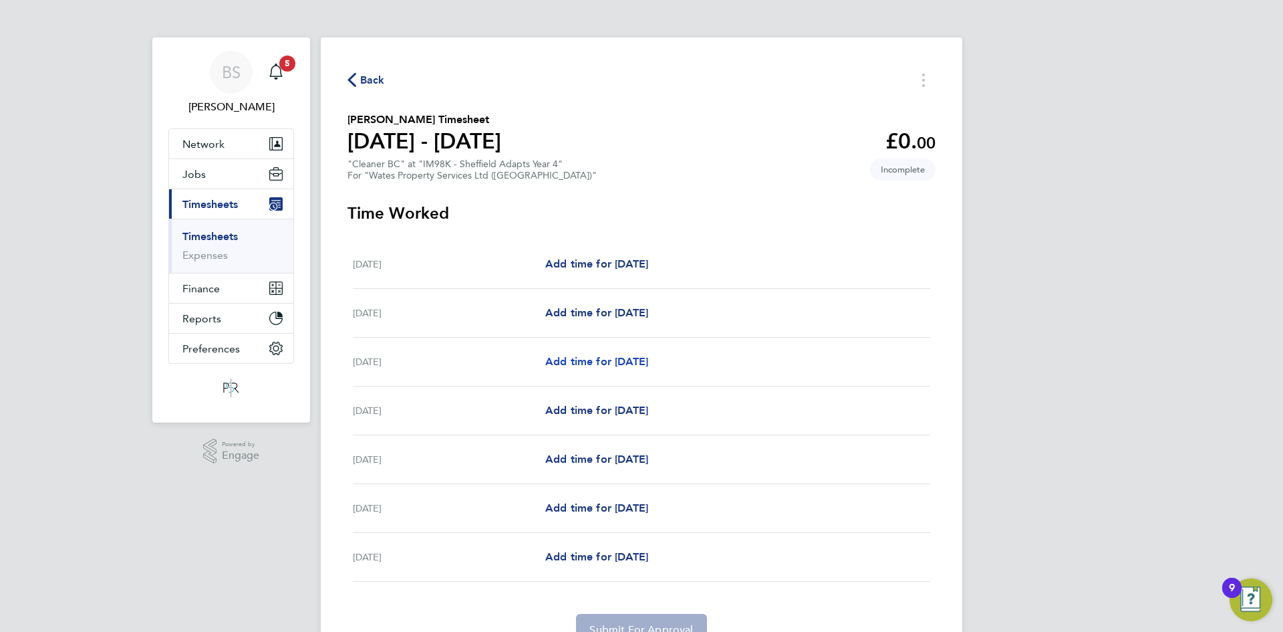
click at [604, 363] on span "Add time for [DATE]" at bounding box center [596, 361] width 103 height 13
select select "30"
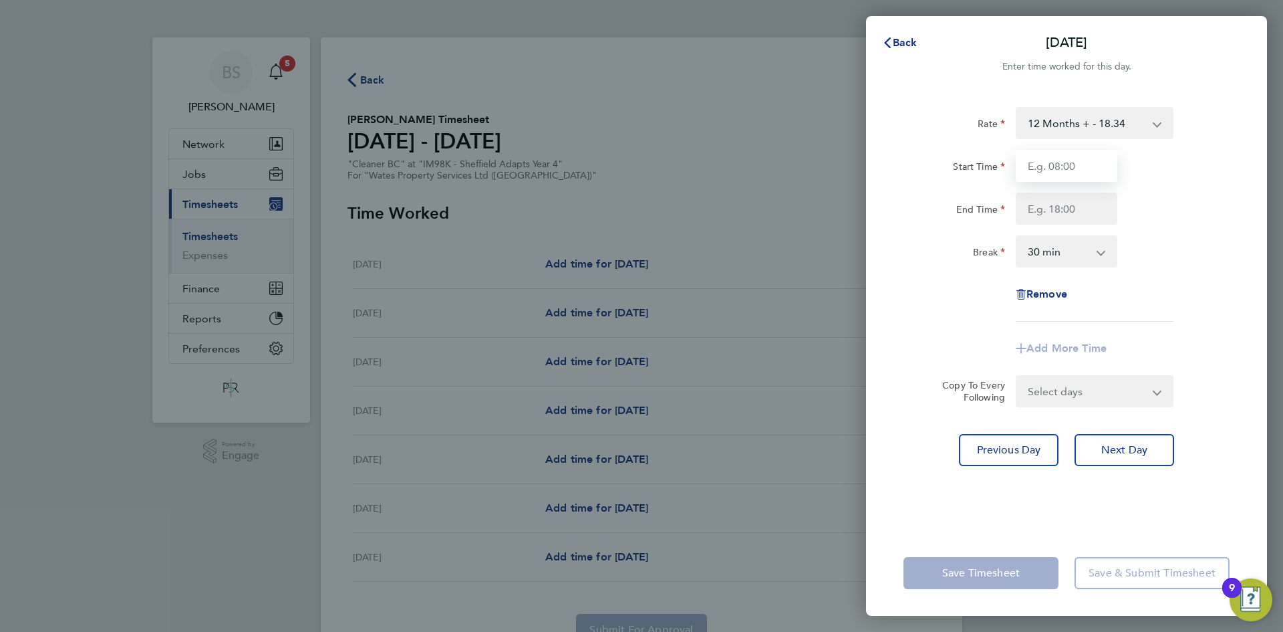
click at [1074, 174] on input "Start Time" at bounding box center [1067, 166] width 102 height 32
type input "08:00"
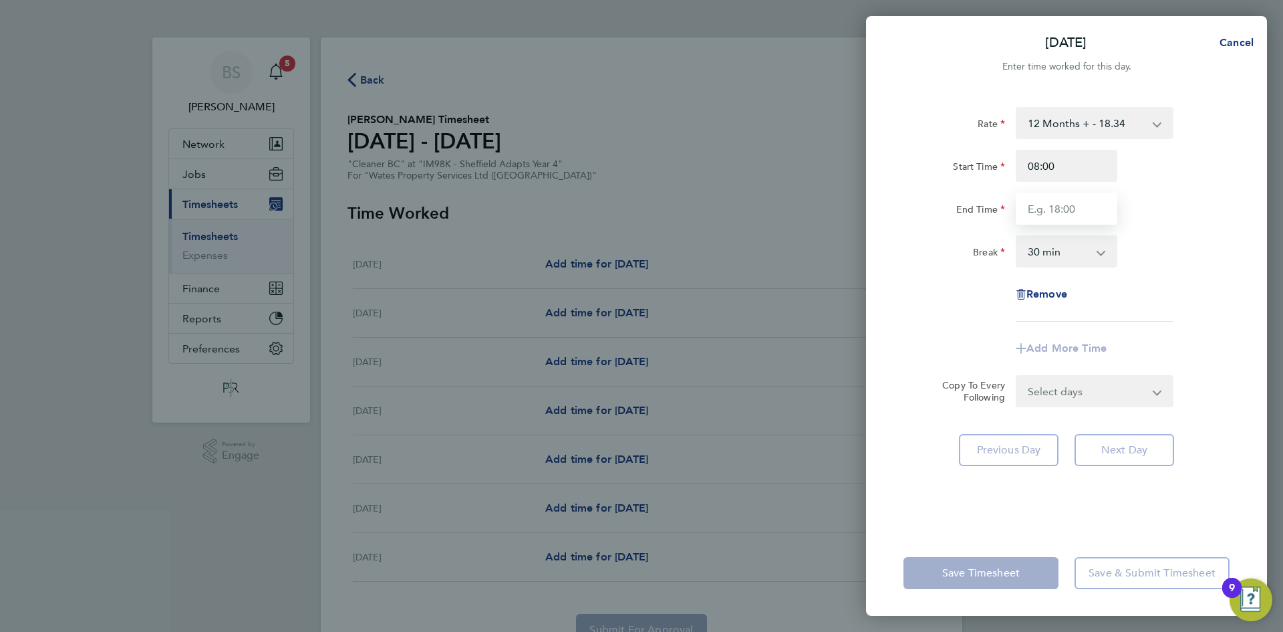
click at [1073, 210] on input "End Time" at bounding box center [1067, 209] width 102 height 32
click at [1152, 203] on div "End Time 10" at bounding box center [1066, 209] width 337 height 32
type input "10:00"
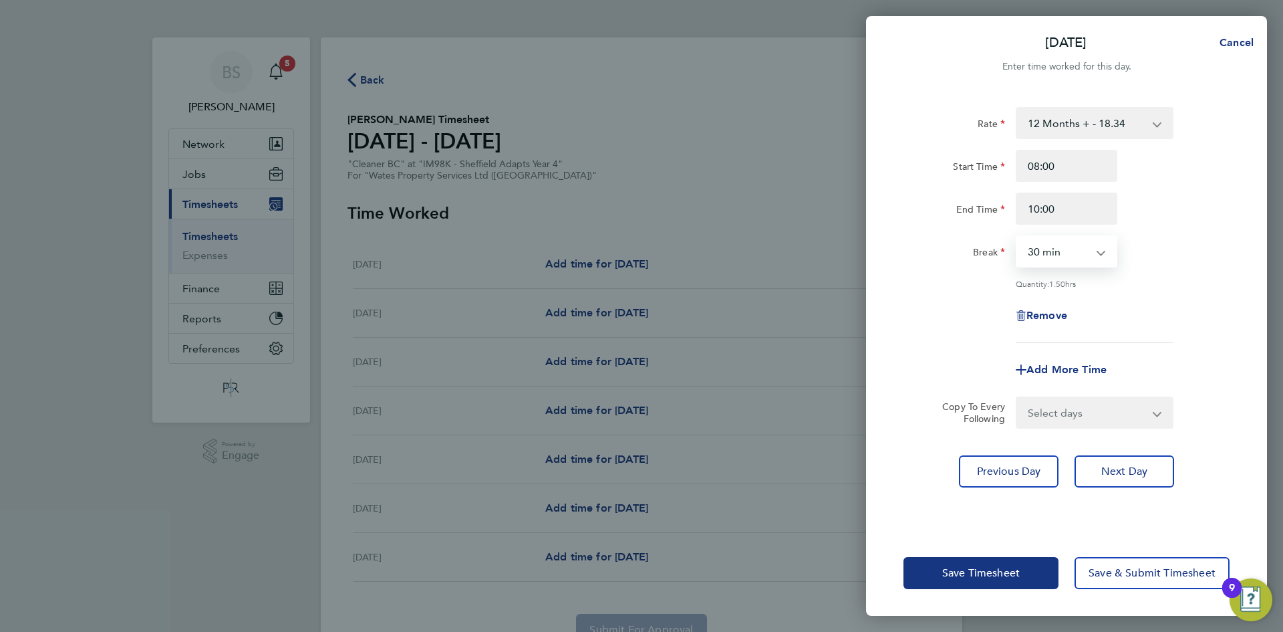
drag, startPoint x: 1066, startPoint y: 250, endPoint x: 1066, endPoint y: 262, distance: 12.0
click at [1066, 250] on select "0 min 15 min 30 min 45 min 60 min 75 min 90 min" at bounding box center [1058, 251] width 83 height 29
select select "0"
click at [1017, 237] on select "0 min 15 min 30 min 45 min 60 min 75 min 90 min" at bounding box center [1058, 251] width 83 height 29
click at [1198, 302] on div "Remove" at bounding box center [1066, 315] width 337 height 32
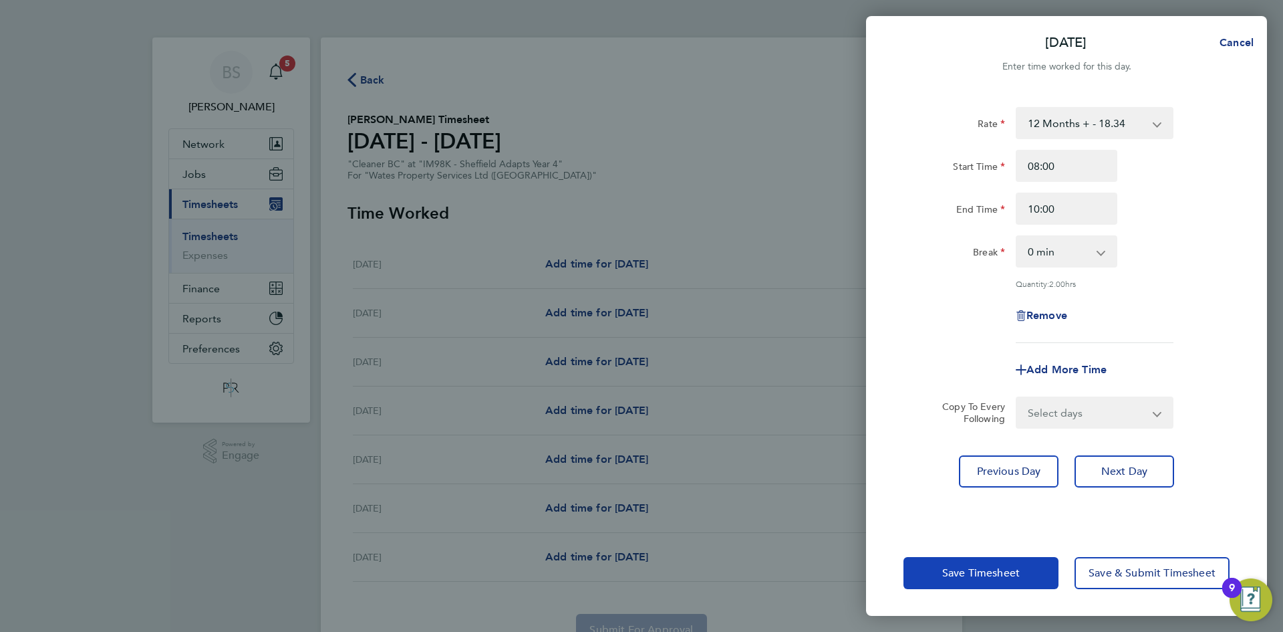
click at [973, 582] on button "Save Timesheet" at bounding box center [981, 573] width 155 height 32
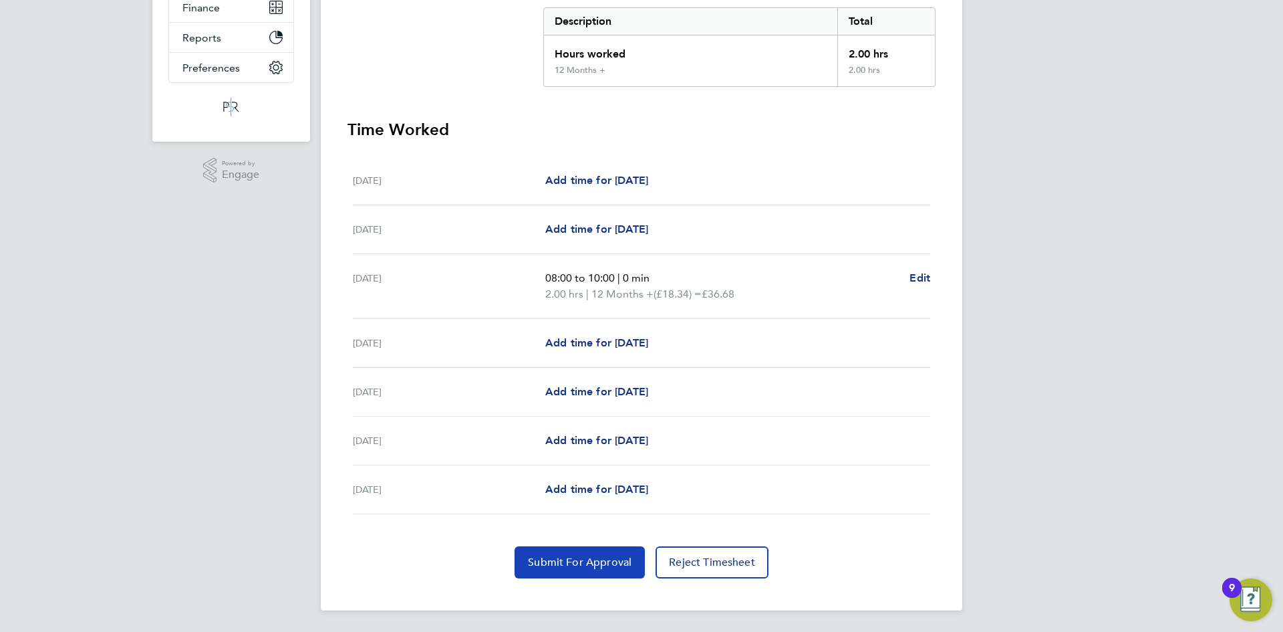
click at [565, 562] on span "Submit For Approval" at bounding box center [580, 561] width 104 height 13
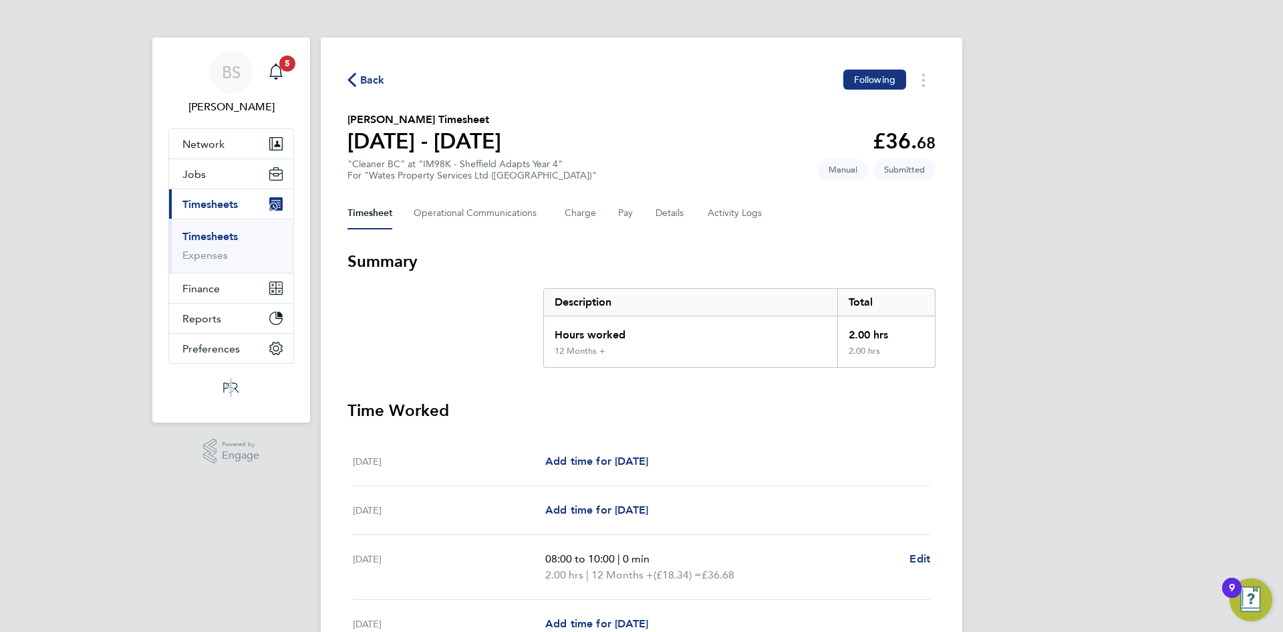
click at [223, 234] on link "Timesheets" at bounding box center [209, 236] width 55 height 13
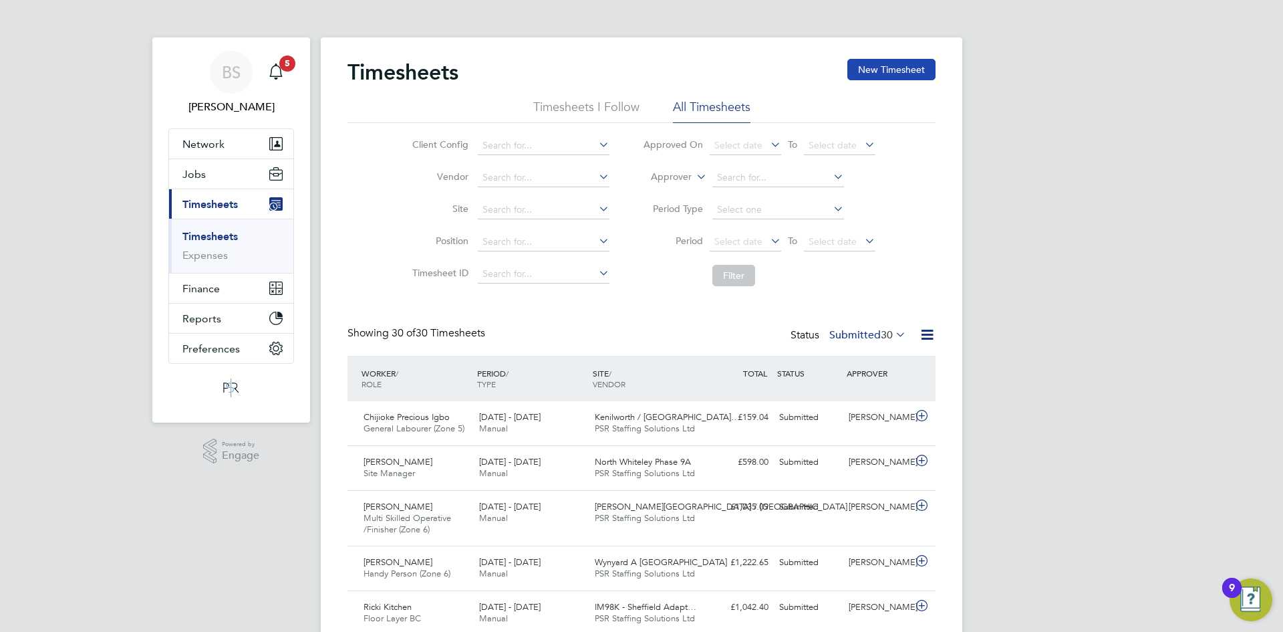
click at [877, 59] on button "New Timesheet" at bounding box center [892, 69] width 88 height 21
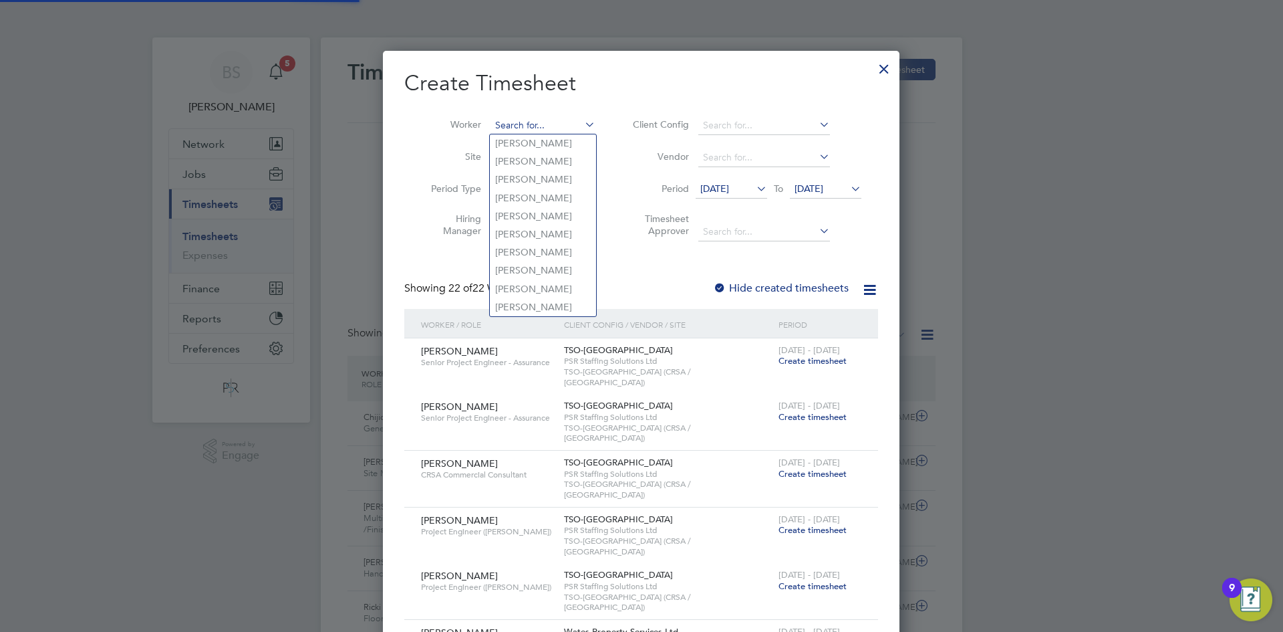
click at [524, 120] on input at bounding box center [543, 125] width 105 height 19
paste input "[PERSON_NAME]"
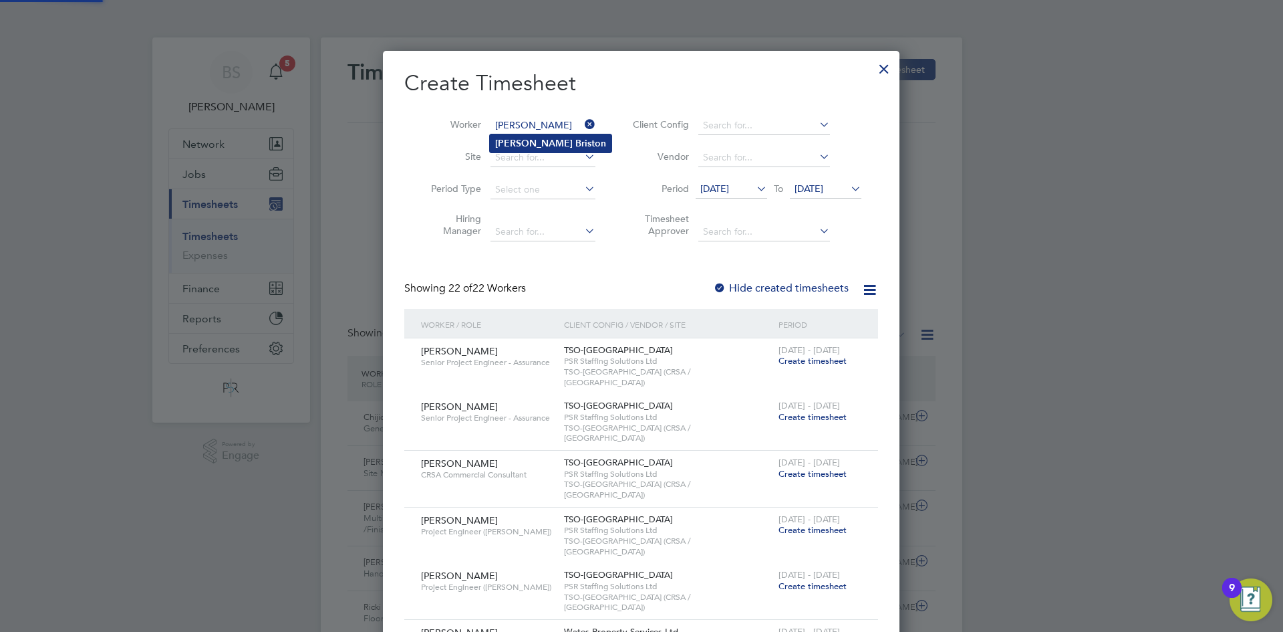
type input "[PERSON_NAME]"
click at [576, 141] on b "Briston" at bounding box center [591, 143] width 31 height 11
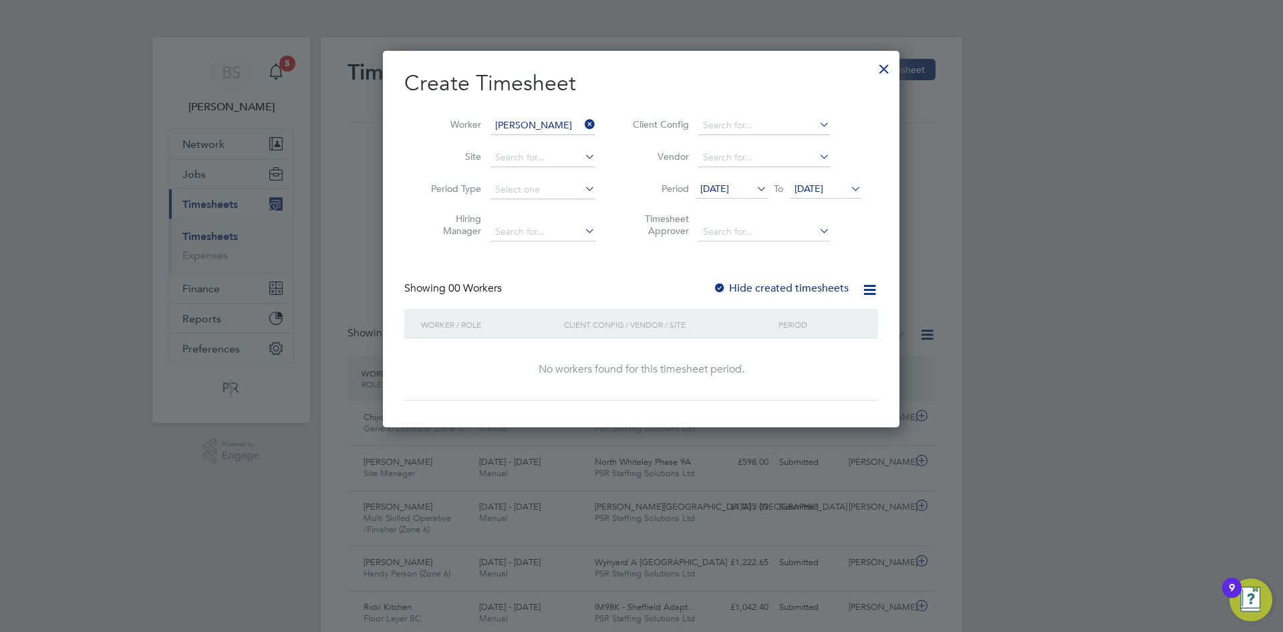
click at [755, 286] on label "Hide created timesheets" at bounding box center [781, 287] width 136 height 13
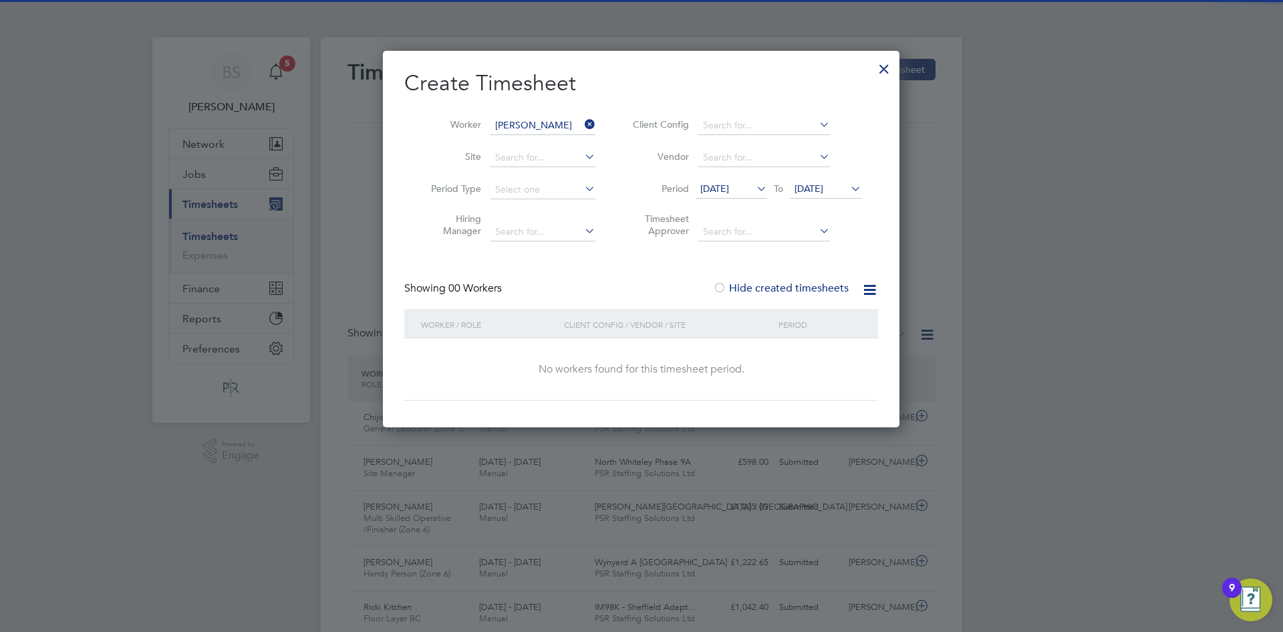
click at [730, 182] on span "[DATE]" at bounding box center [732, 189] width 72 height 18
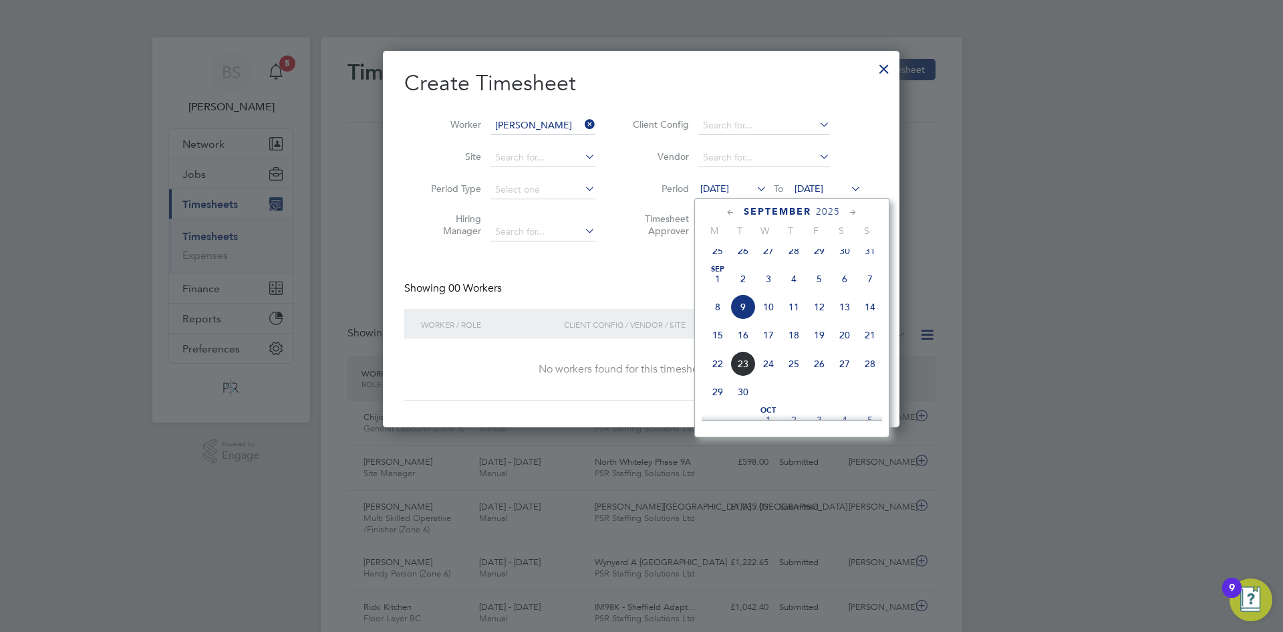
click at [719, 348] on span "15" at bounding box center [717, 334] width 25 height 25
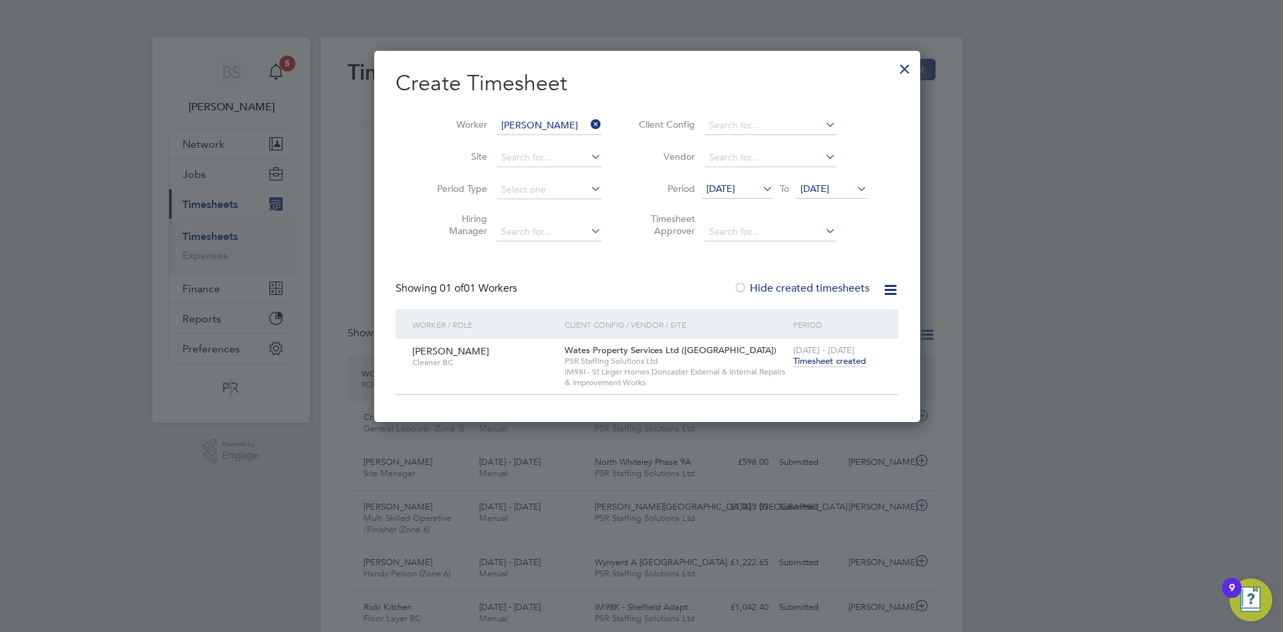
click at [834, 361] on span "Timesheet created" at bounding box center [829, 361] width 73 height 12
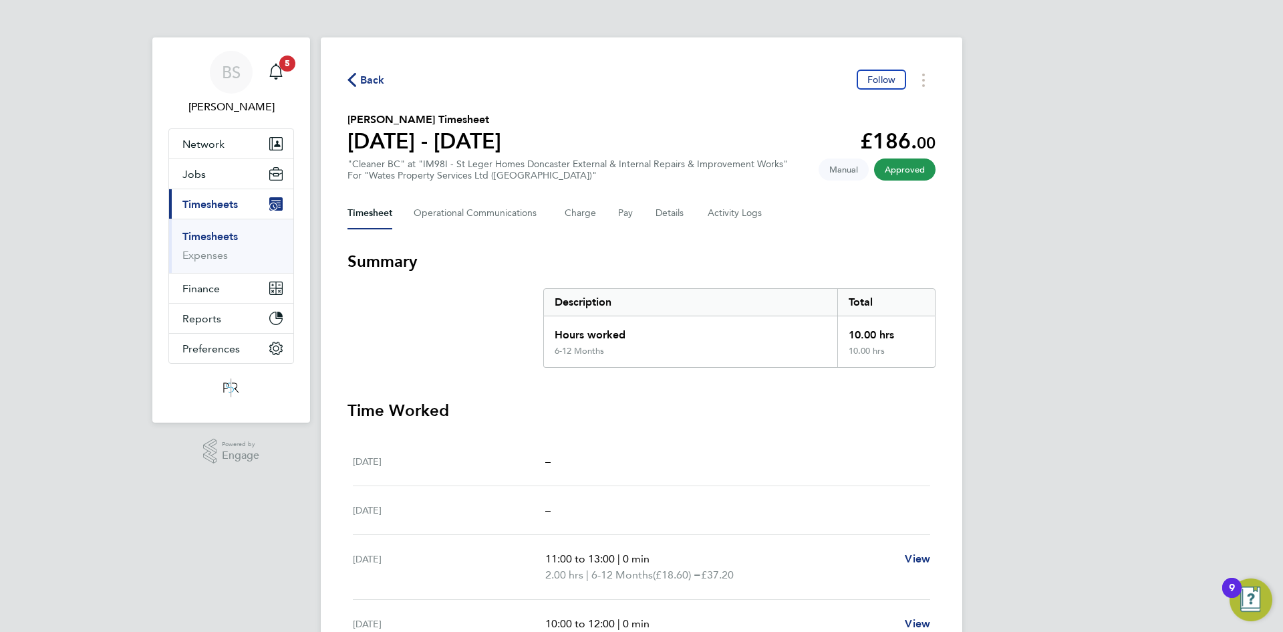
click at [236, 238] on link "Timesheets" at bounding box center [209, 236] width 55 height 13
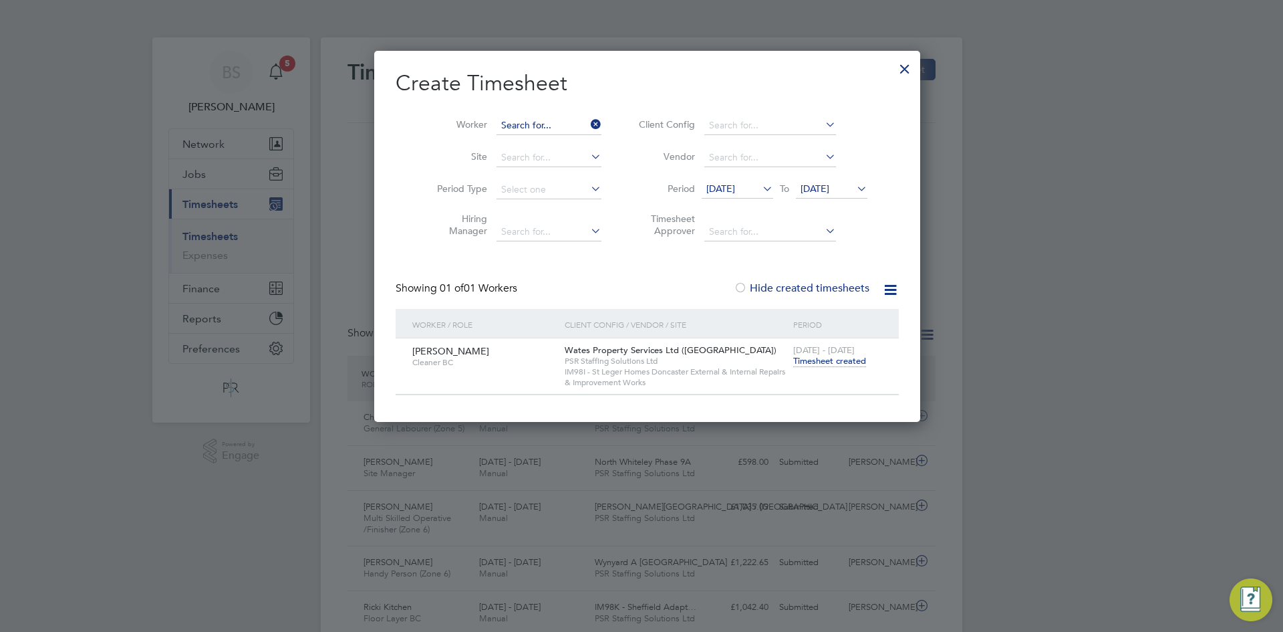
click at [569, 124] on input at bounding box center [549, 125] width 105 height 19
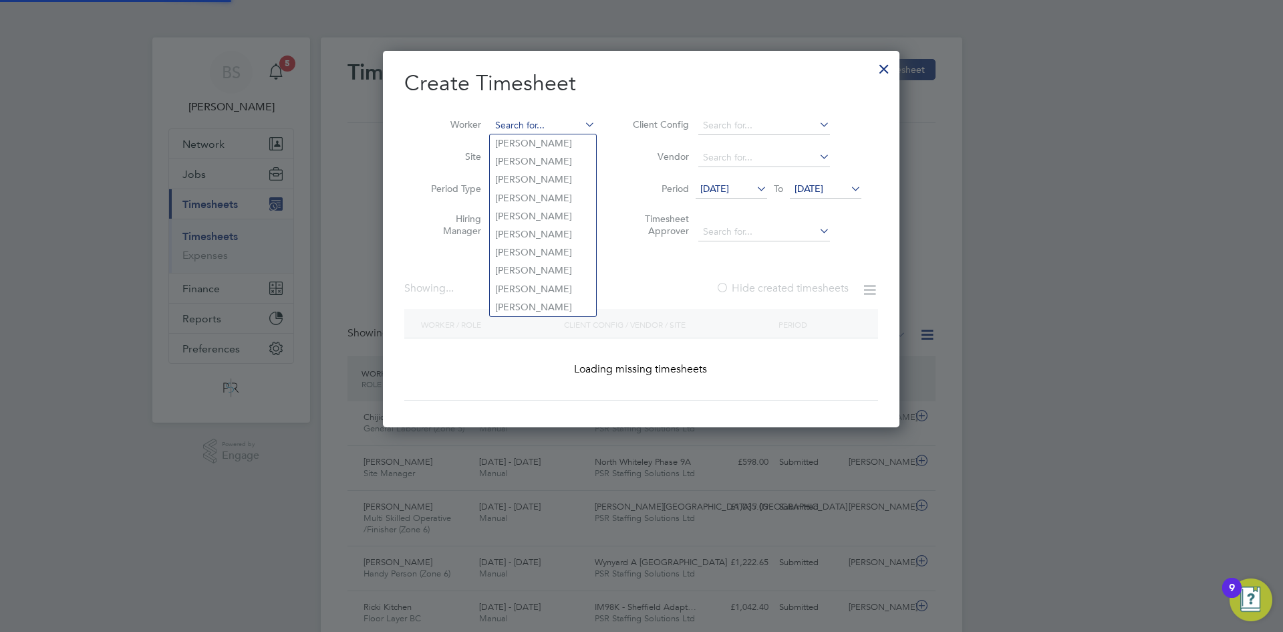
click at [568, 120] on input at bounding box center [543, 125] width 105 height 19
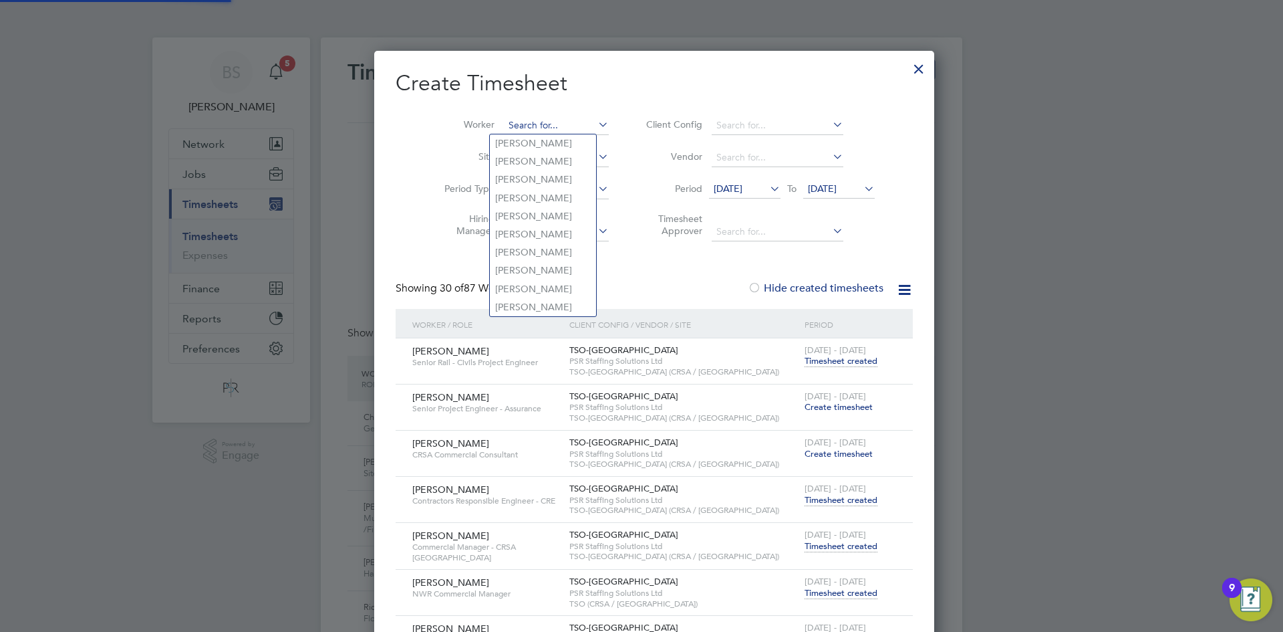
paste input "[PERSON_NAME]"
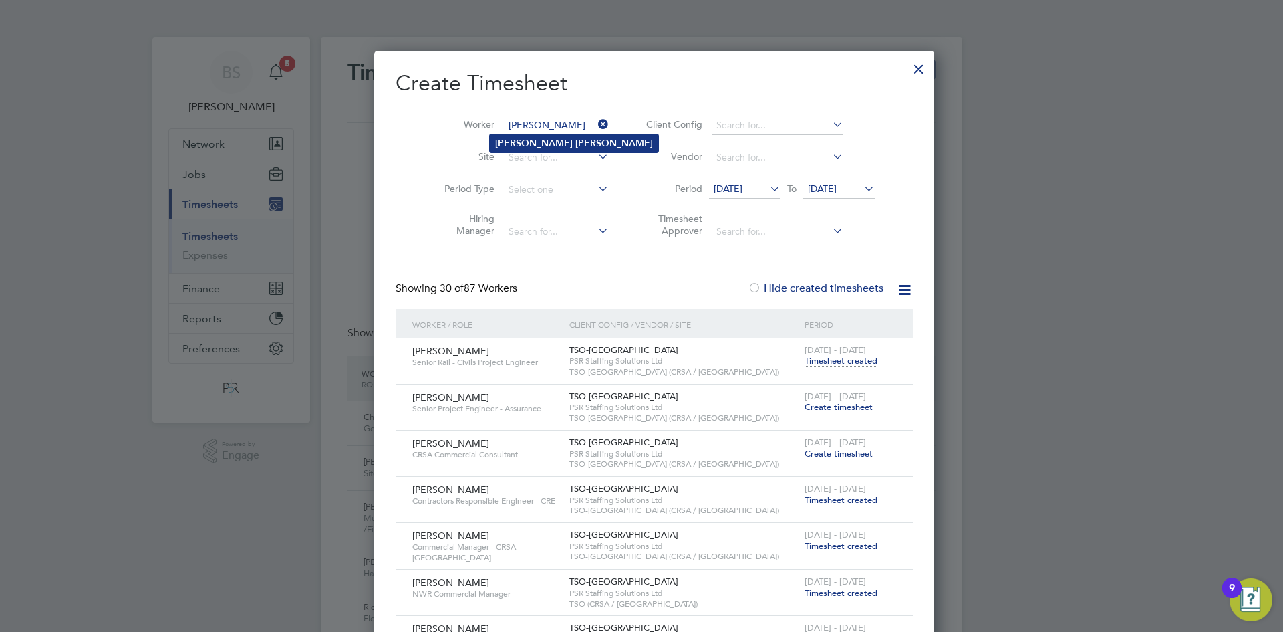
type input "[PERSON_NAME]"
click at [564, 136] on li "[PERSON_NAME]" at bounding box center [574, 143] width 168 height 18
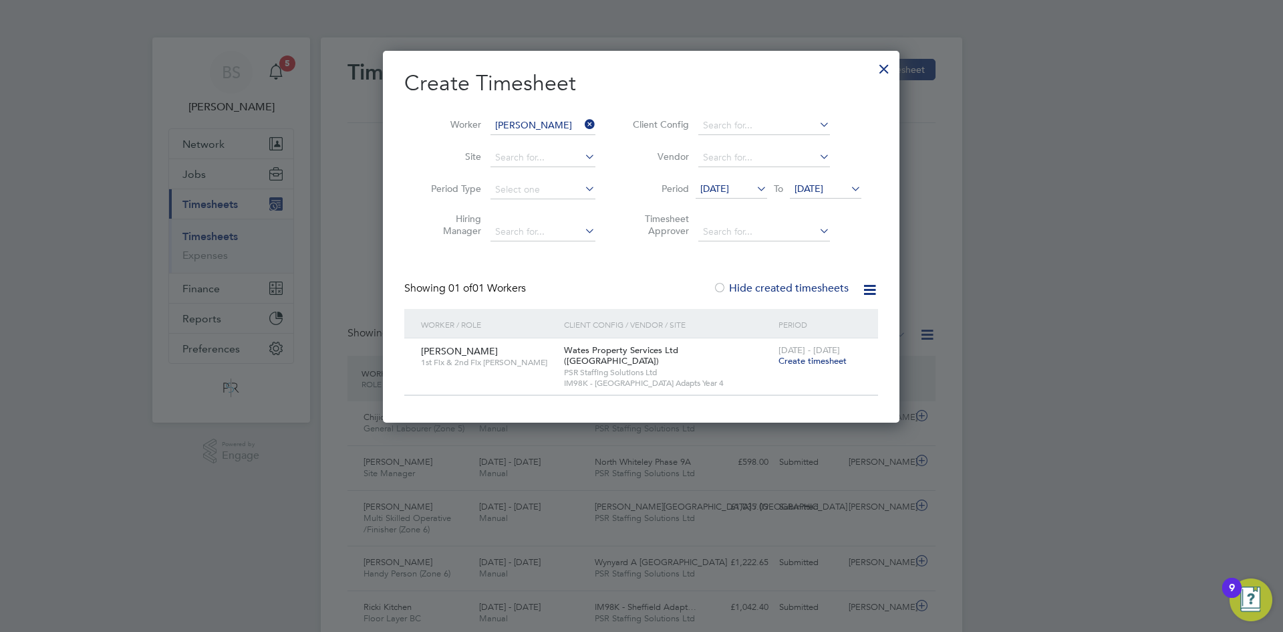
click at [841, 358] on span "Create timesheet" at bounding box center [813, 360] width 68 height 11
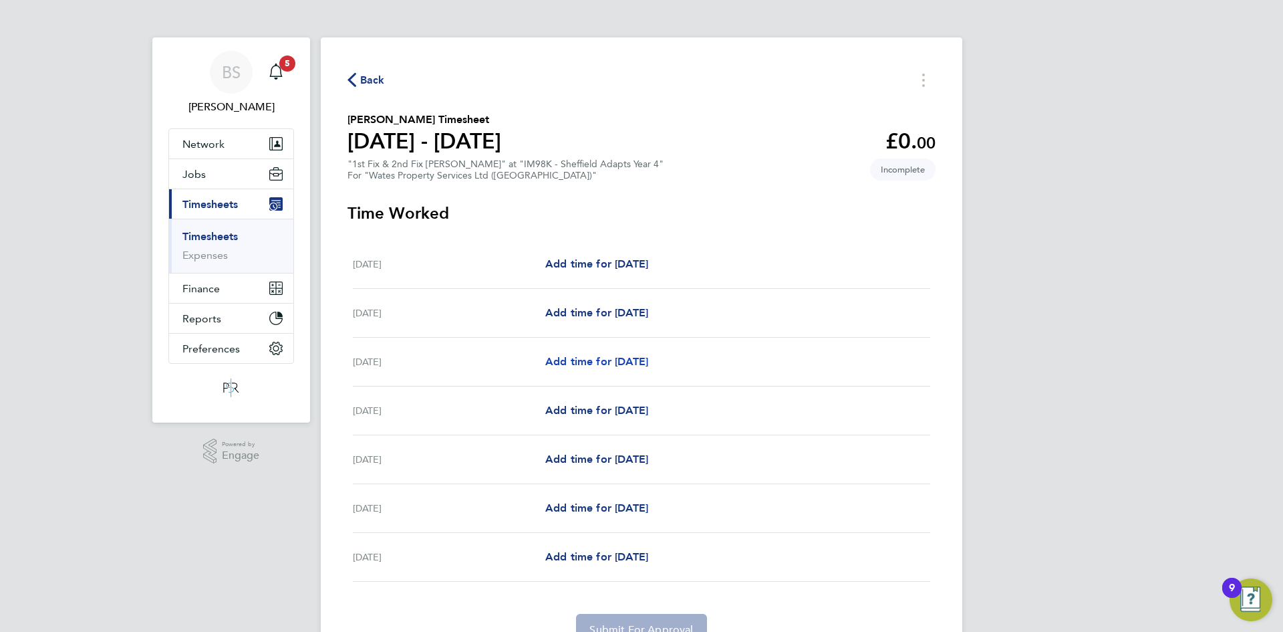
click at [594, 360] on span "Add time for [DATE]" at bounding box center [596, 361] width 103 height 13
select select "30"
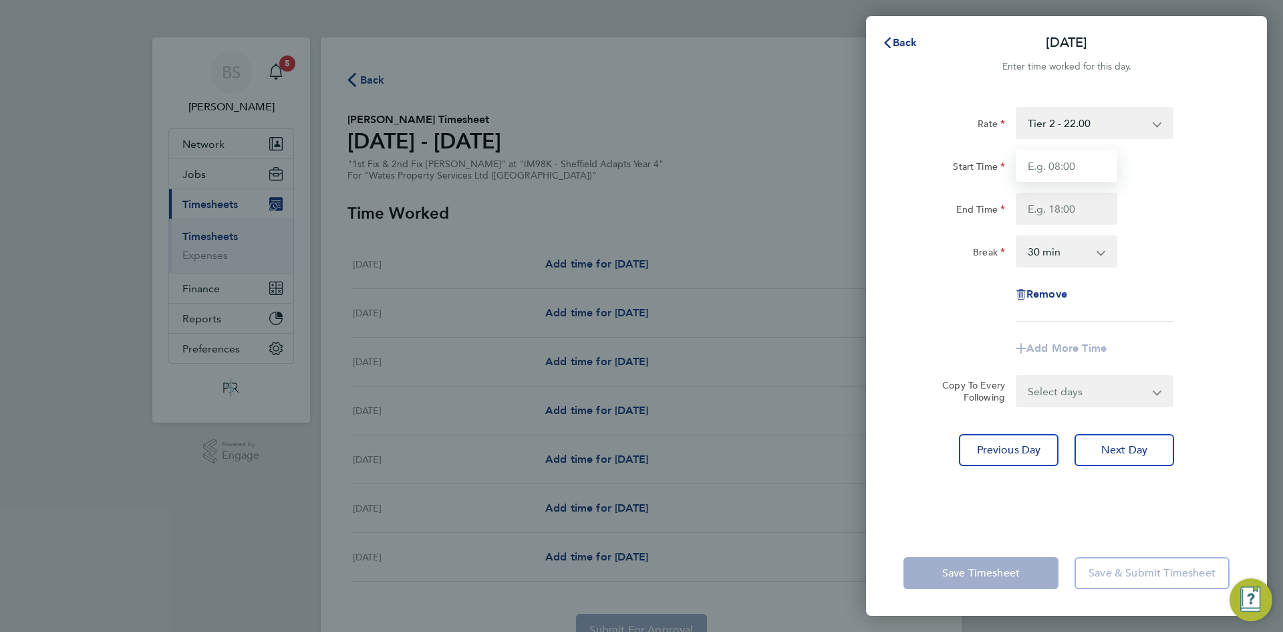
click at [1074, 157] on input "Start Time" at bounding box center [1067, 166] width 102 height 32
type input "08:00"
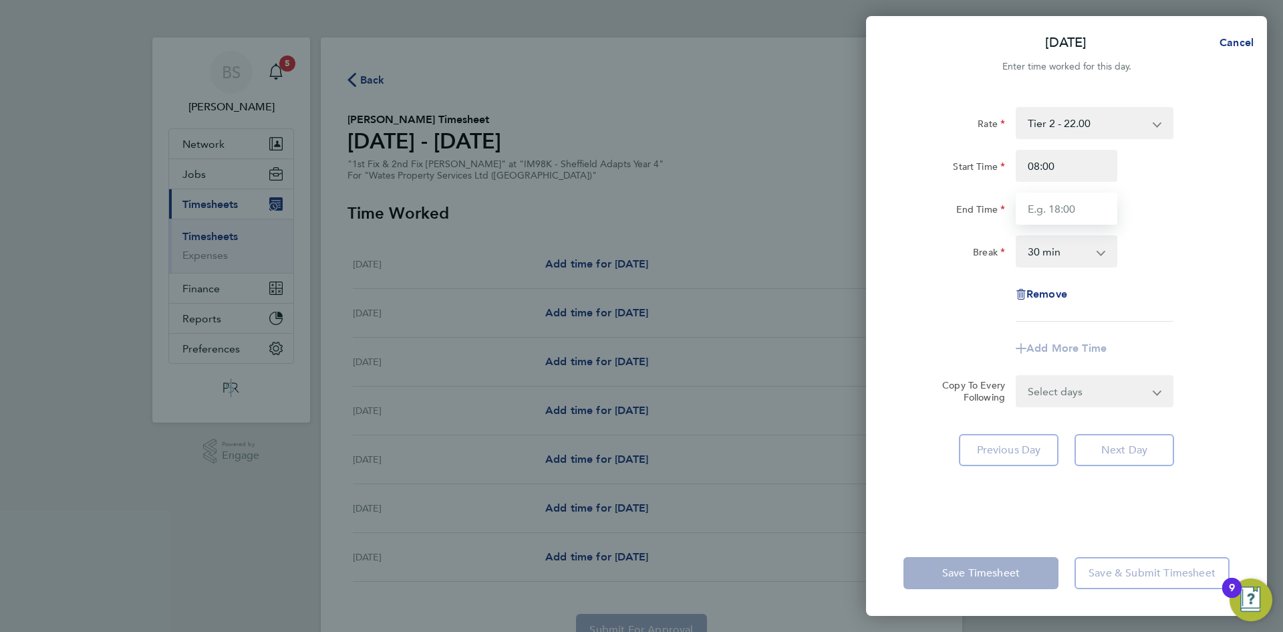
click at [1075, 203] on input "End Time" at bounding box center [1067, 209] width 102 height 32
type input "17:00"
click at [1146, 269] on div "Rate Tier 2 - 22.00 Start Time 08:00 End Time 17:00 Break 0 min 15 min 30 min 4…" at bounding box center [1067, 214] width 326 height 215
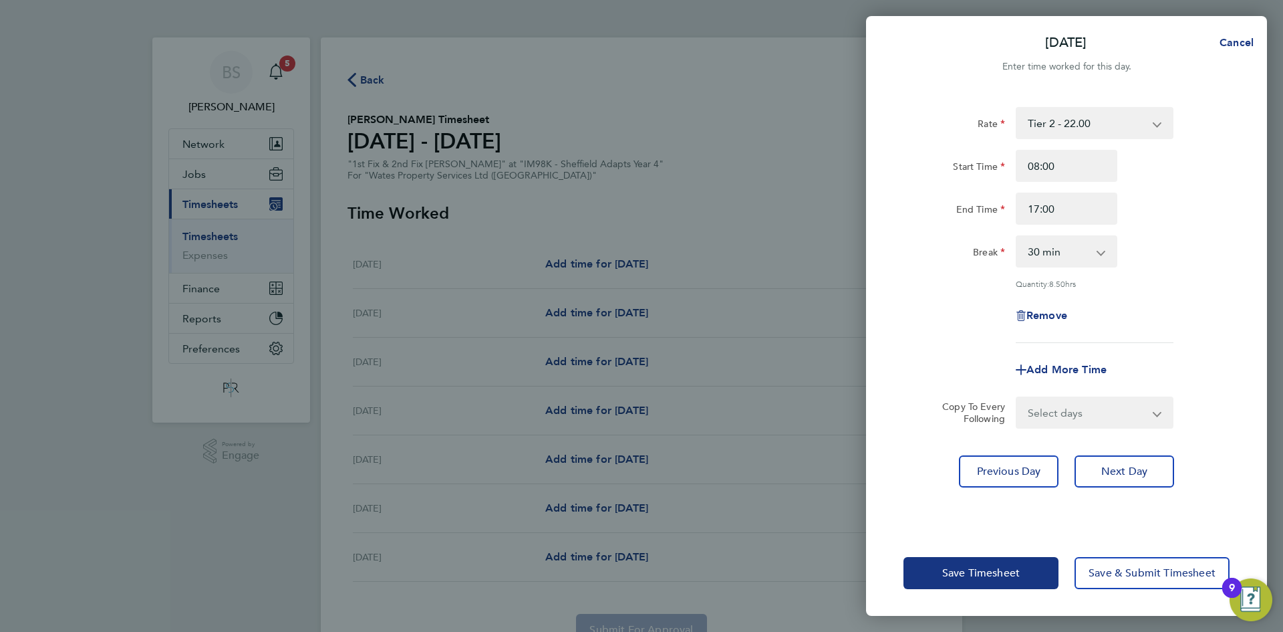
click at [1045, 416] on select "Select days Day [DATE] [DATE] [DATE] [DATE]" at bounding box center [1087, 412] width 140 height 29
select select "DAY"
click at [1017, 398] on select "Select days Day [DATE] [DATE] [DATE] [DATE]" at bounding box center [1087, 412] width 140 height 29
select select "[DATE]"
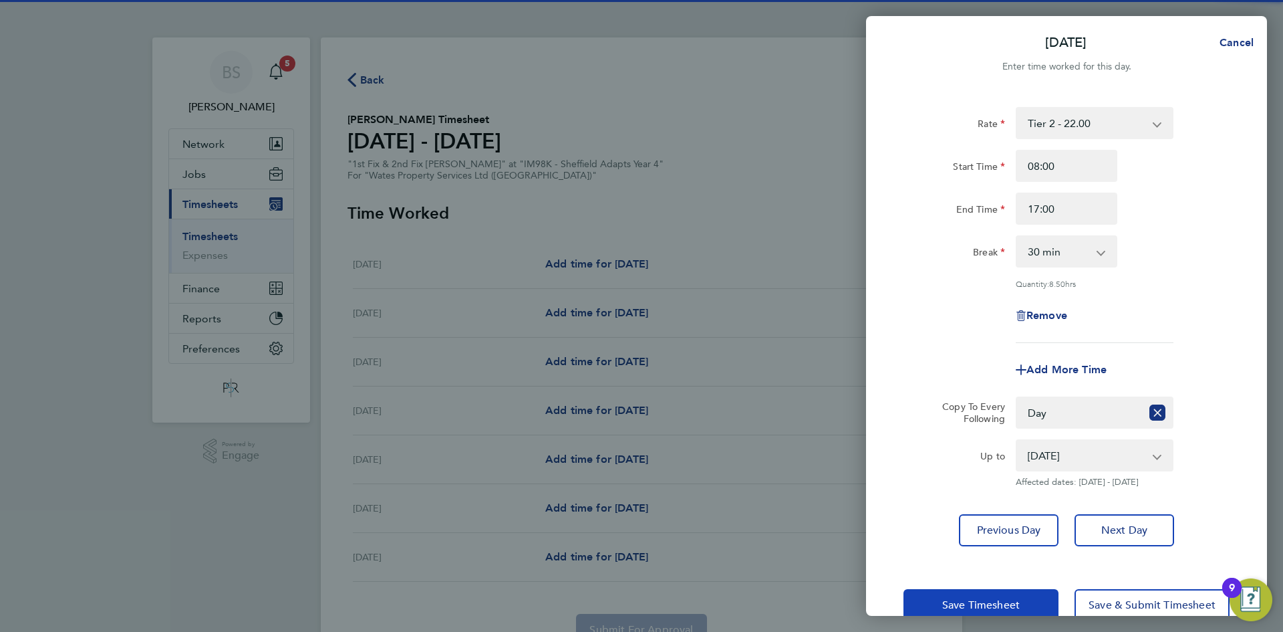
click at [1005, 593] on button "Save Timesheet" at bounding box center [981, 605] width 155 height 32
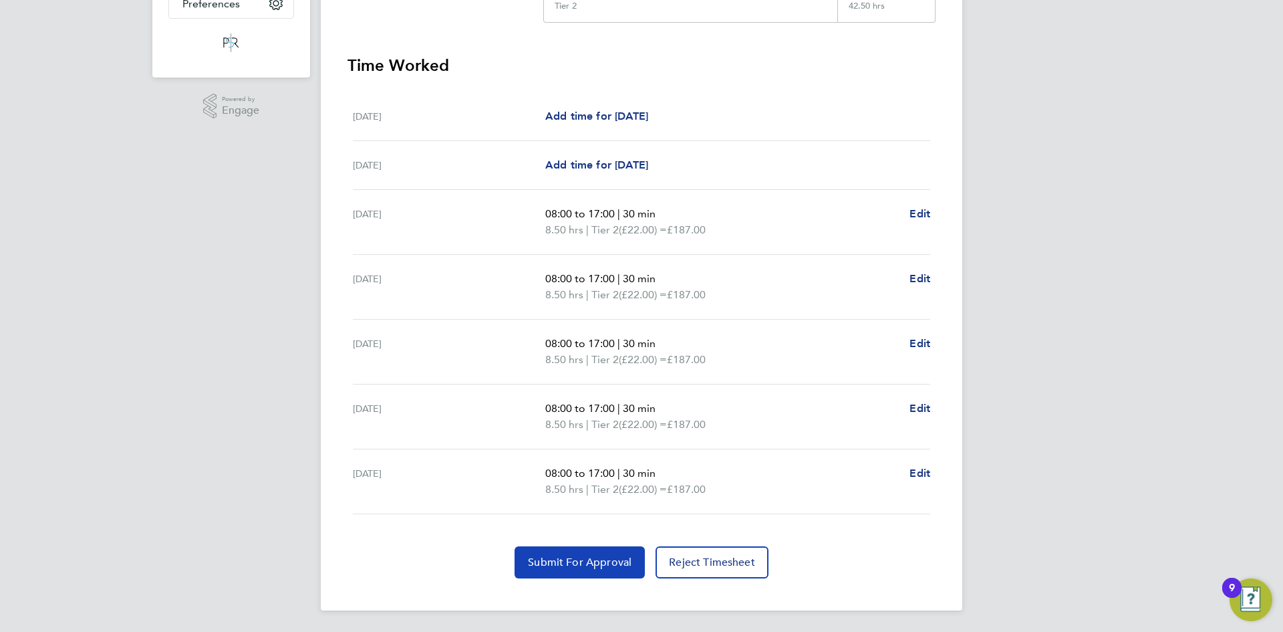
click at [577, 560] on span "Submit For Approval" at bounding box center [580, 561] width 104 height 13
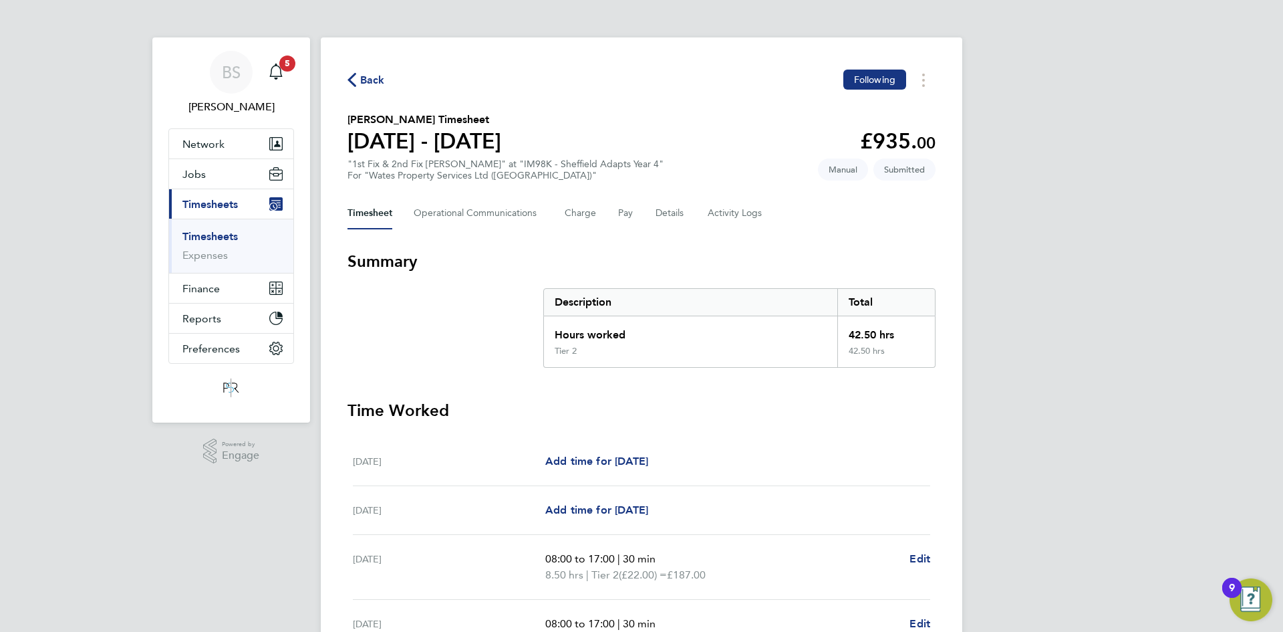
drag, startPoint x: 215, startPoint y: 235, endPoint x: 298, endPoint y: 235, distance: 82.9
click at [216, 235] on link "Timesheets" at bounding box center [209, 236] width 55 height 13
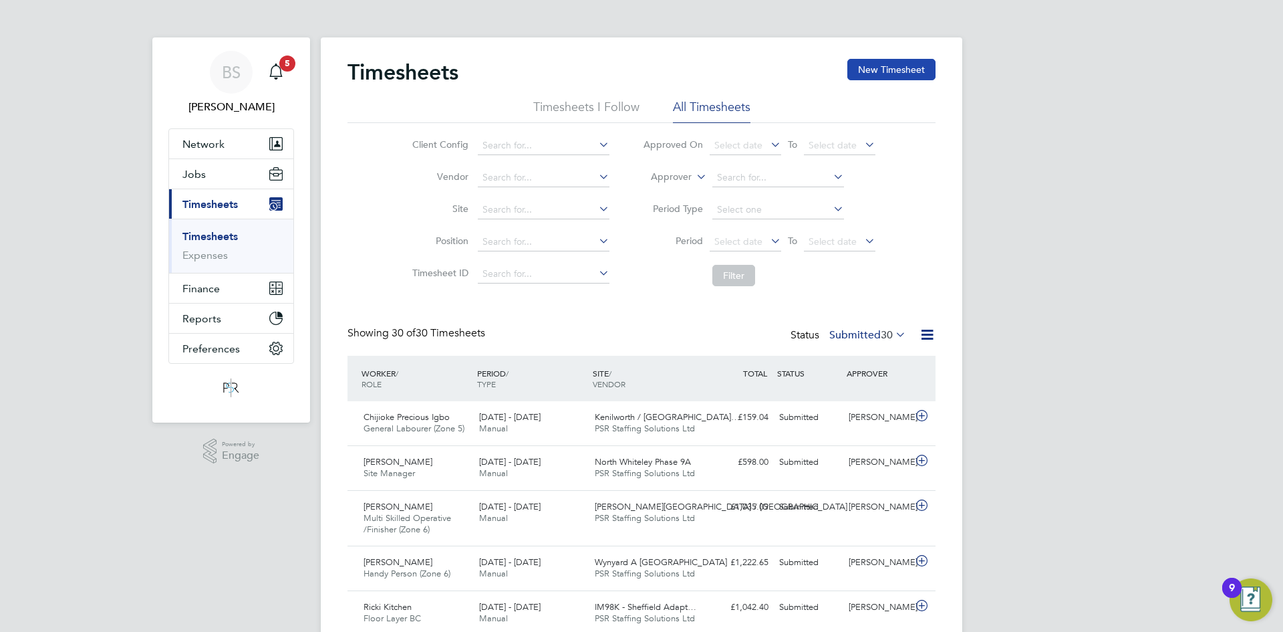
click at [878, 61] on button "New Timesheet" at bounding box center [892, 69] width 88 height 21
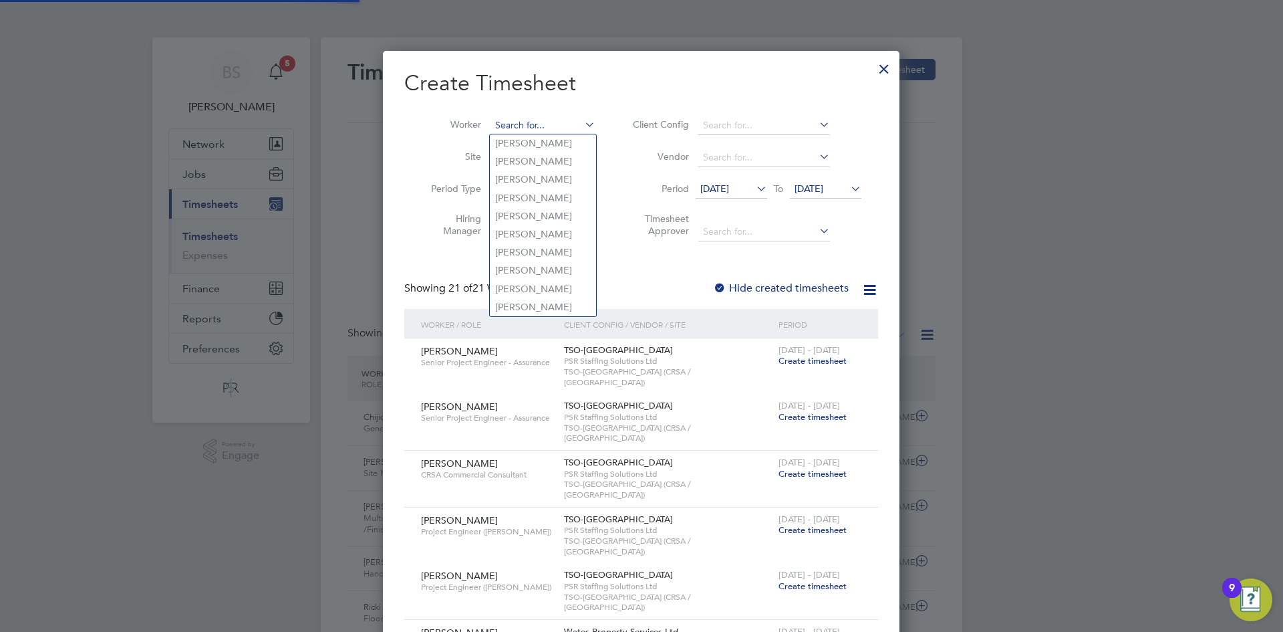
click at [534, 124] on input at bounding box center [543, 125] width 105 height 19
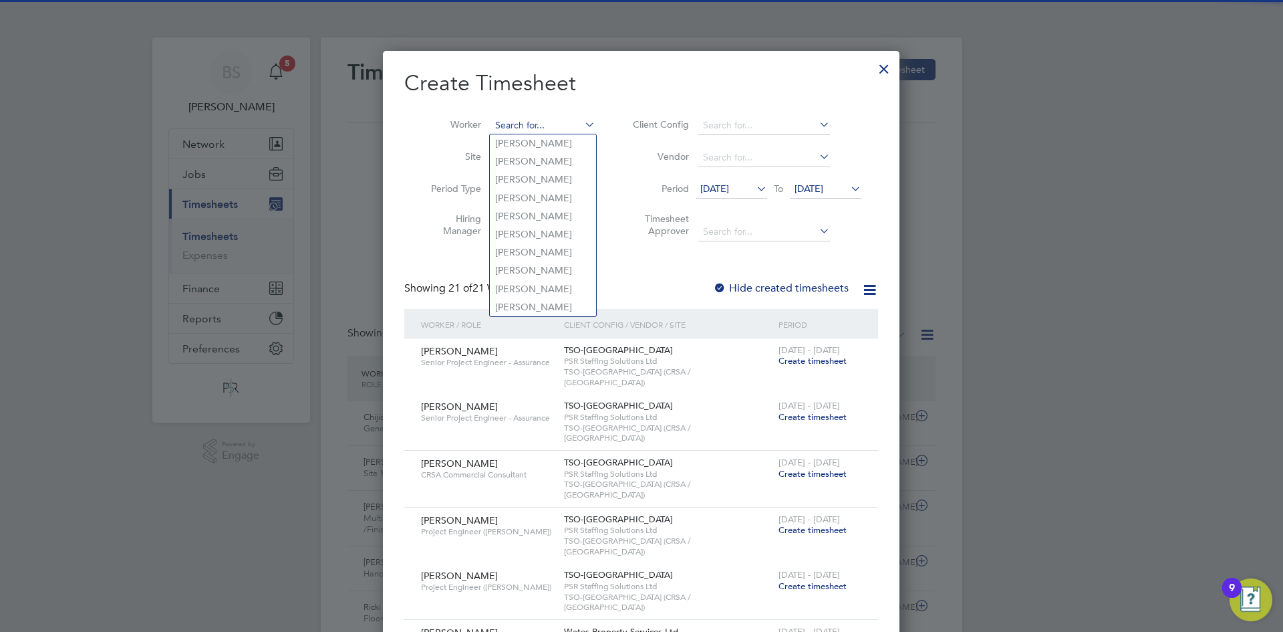
paste input "[PERSON_NAME]"
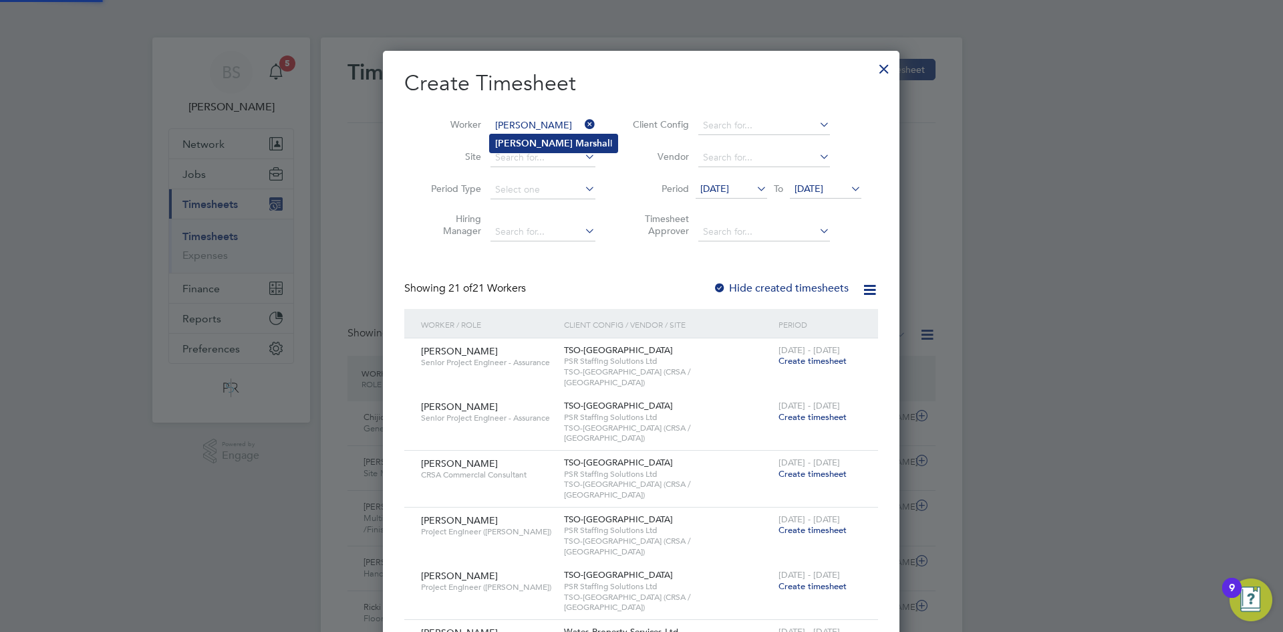
click at [531, 140] on li "[PERSON_NAME] l" at bounding box center [554, 143] width 128 height 18
type input "[PERSON_NAME]"
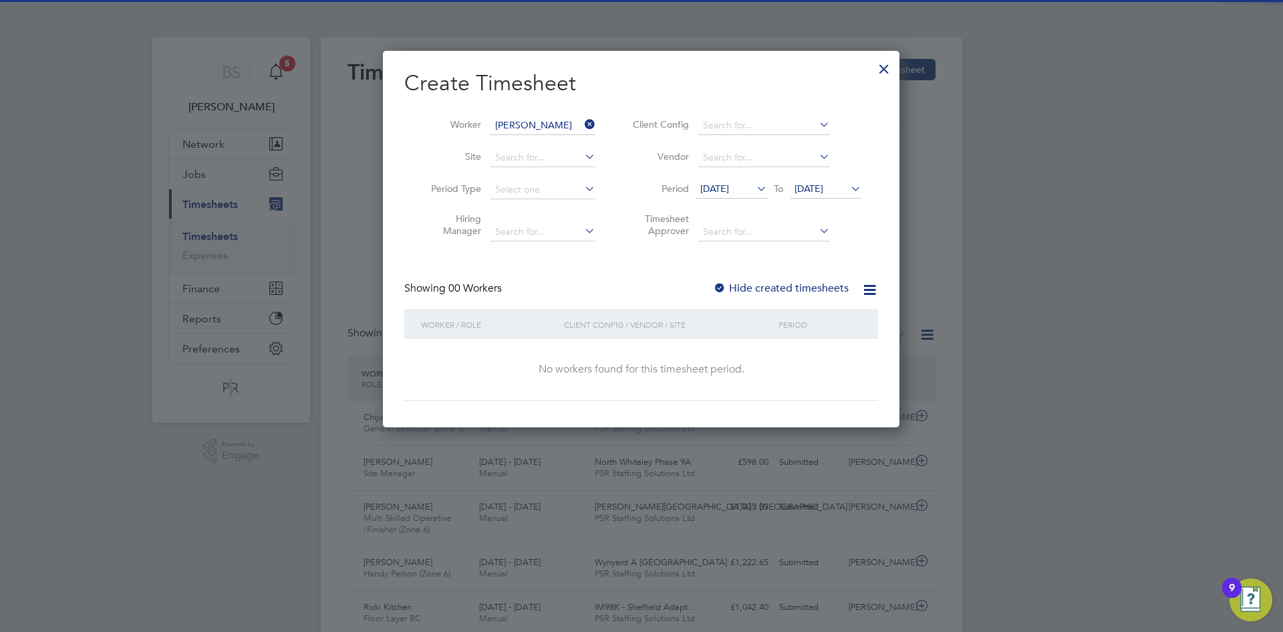
click at [759, 289] on label "Hide created timesheets" at bounding box center [781, 287] width 136 height 13
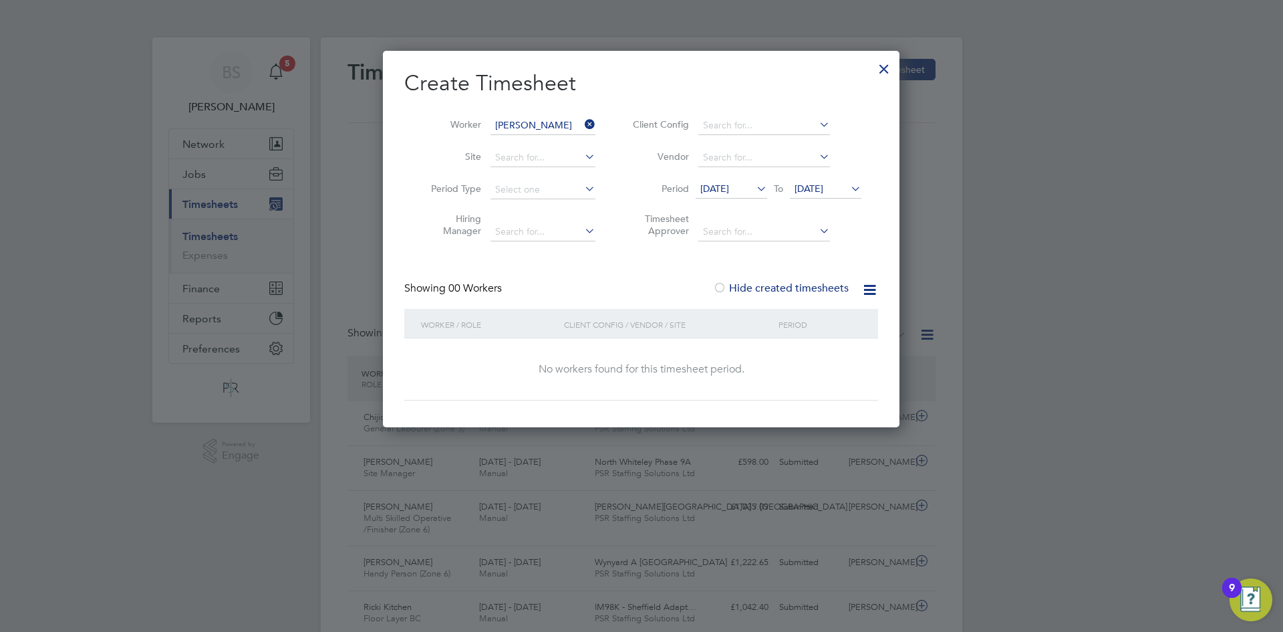
click at [729, 184] on span "[DATE]" at bounding box center [714, 188] width 29 height 12
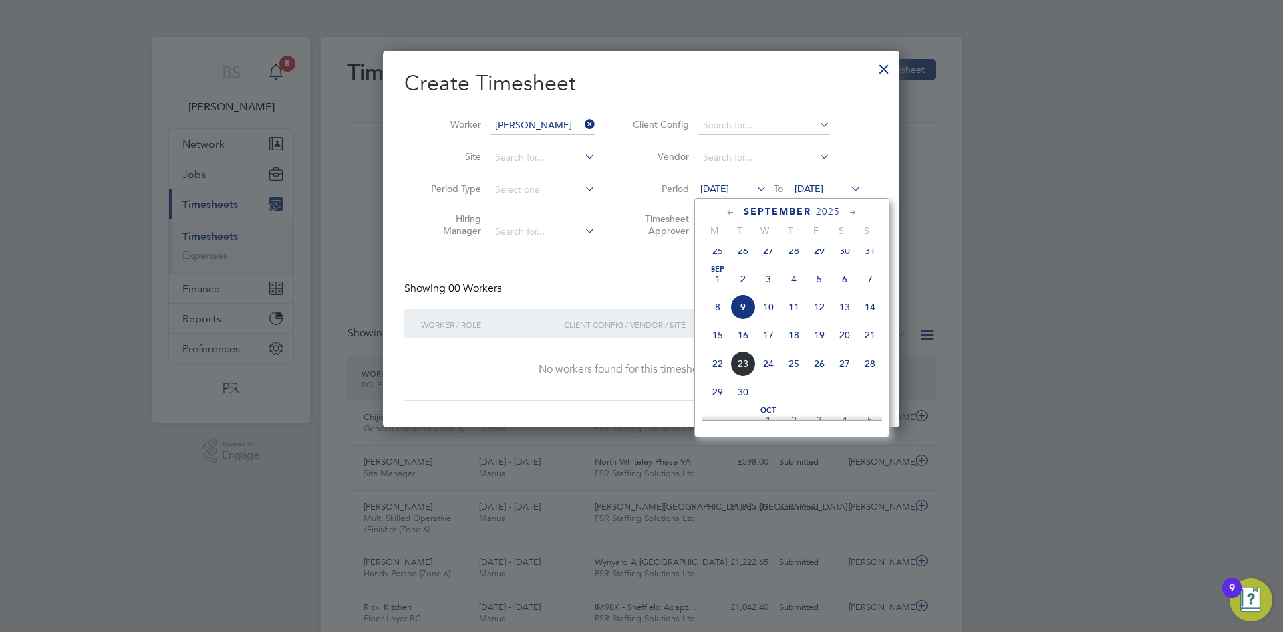
click at [717, 348] on span "15" at bounding box center [717, 334] width 25 height 25
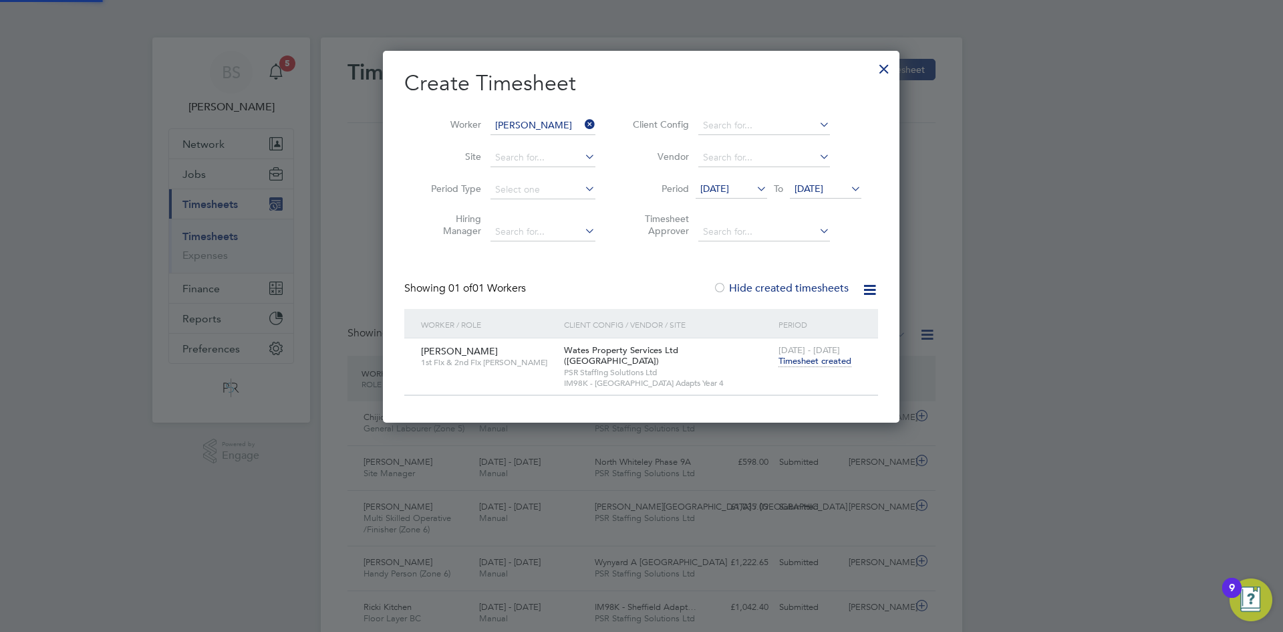
click at [794, 363] on span "Timesheet created" at bounding box center [815, 361] width 73 height 12
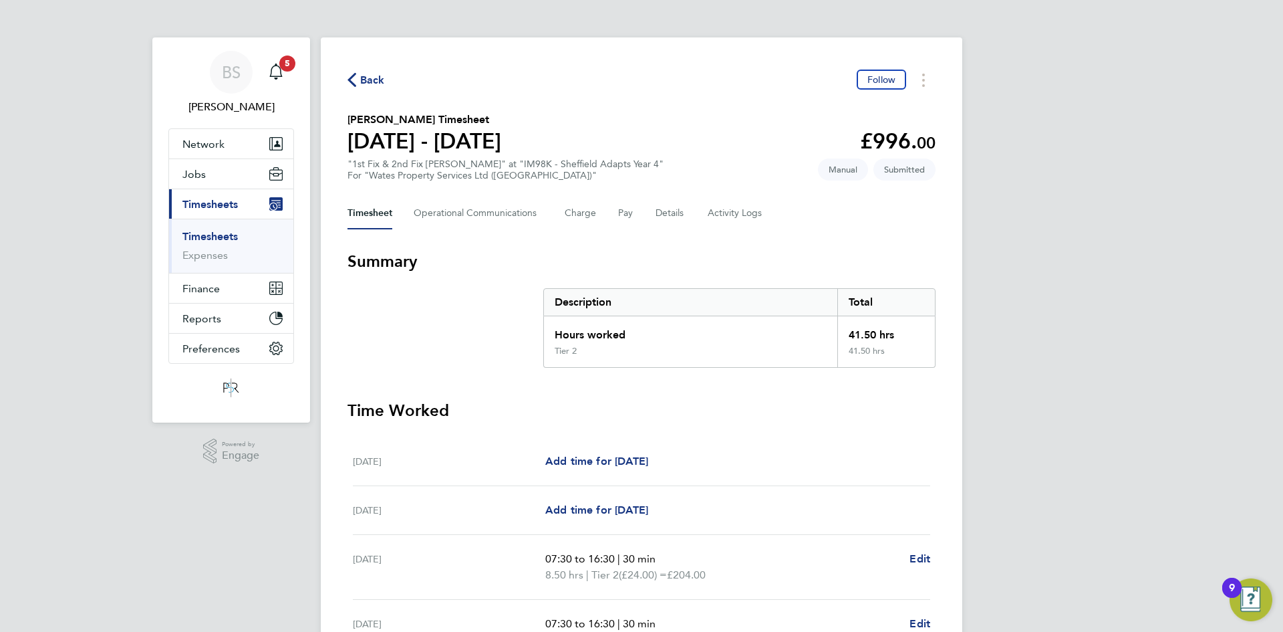
drag, startPoint x: 227, startPoint y: 233, endPoint x: 691, endPoint y: 140, distance: 473.0
click at [227, 233] on link "Timesheets" at bounding box center [209, 236] width 55 height 13
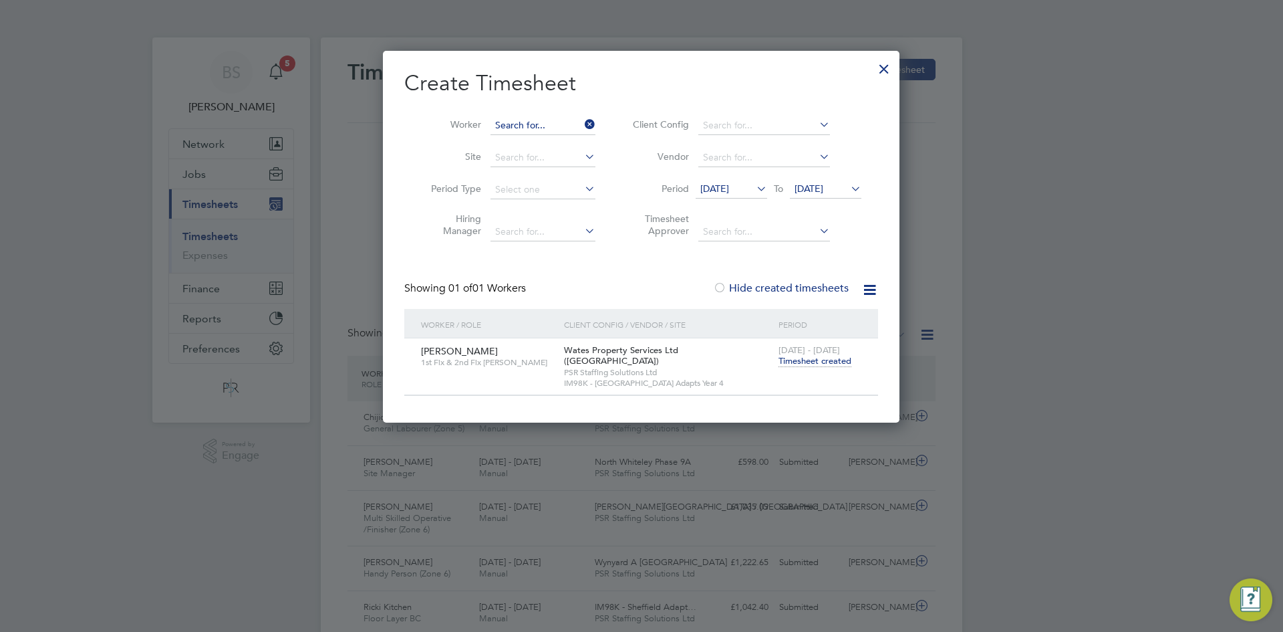
drag, startPoint x: 578, startPoint y: 126, endPoint x: 576, endPoint y: 117, distance: 8.9
click at [576, 124] on input at bounding box center [543, 125] width 105 height 19
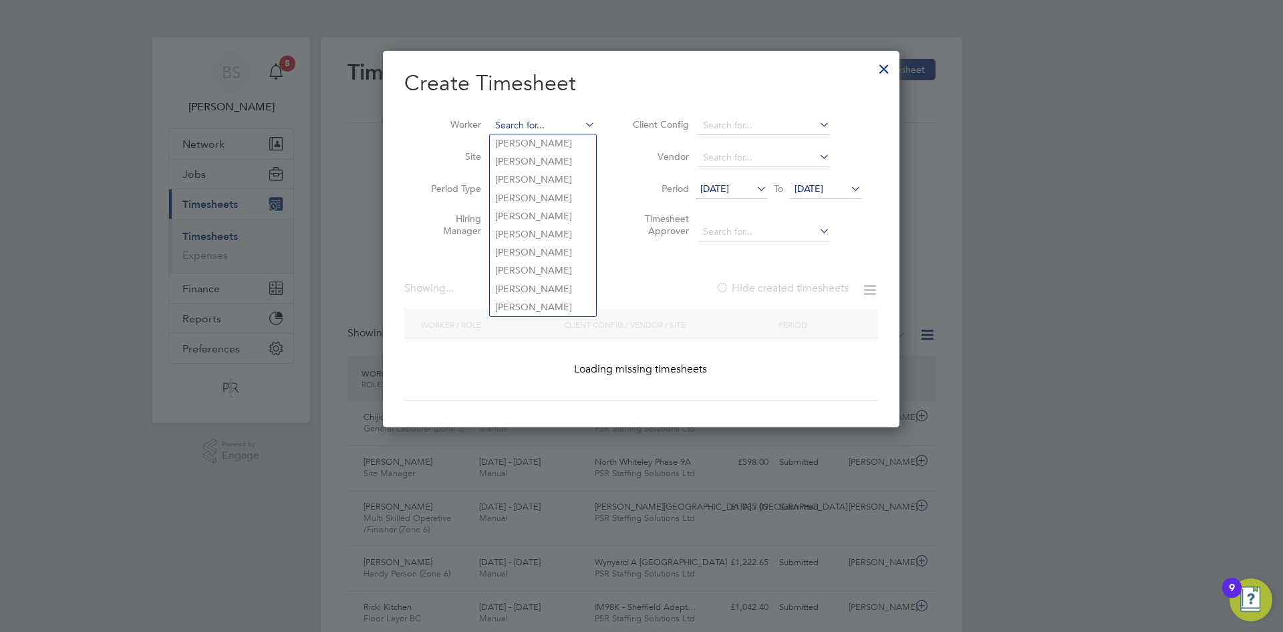
click at [576, 117] on input at bounding box center [543, 125] width 105 height 19
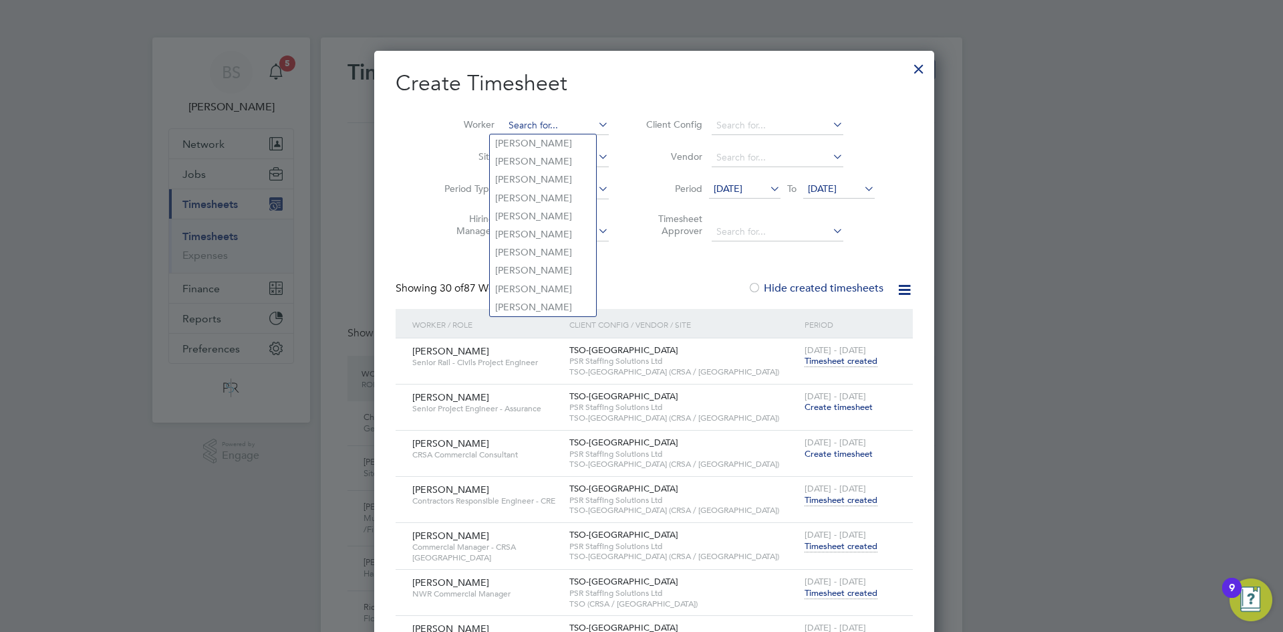
click at [559, 126] on input at bounding box center [556, 125] width 105 height 19
paste input "[PERSON_NAME]"
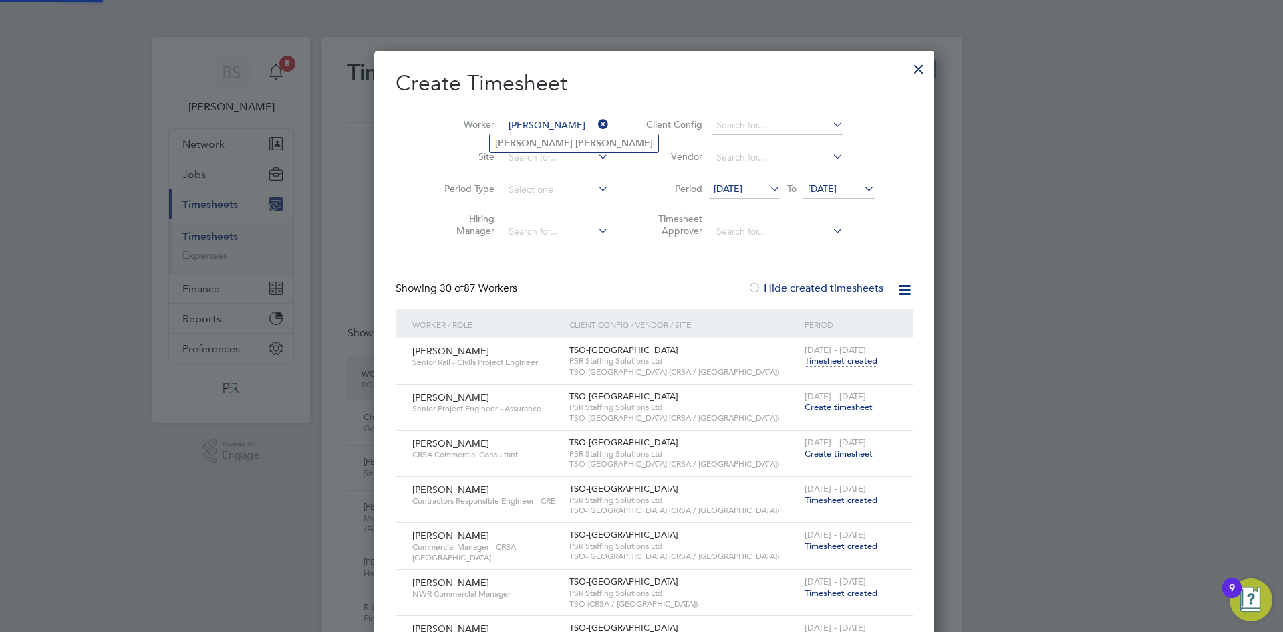
type input "[PERSON_NAME]"
click at [576, 146] on b "[PERSON_NAME]" at bounding box center [615, 143] width 78 height 11
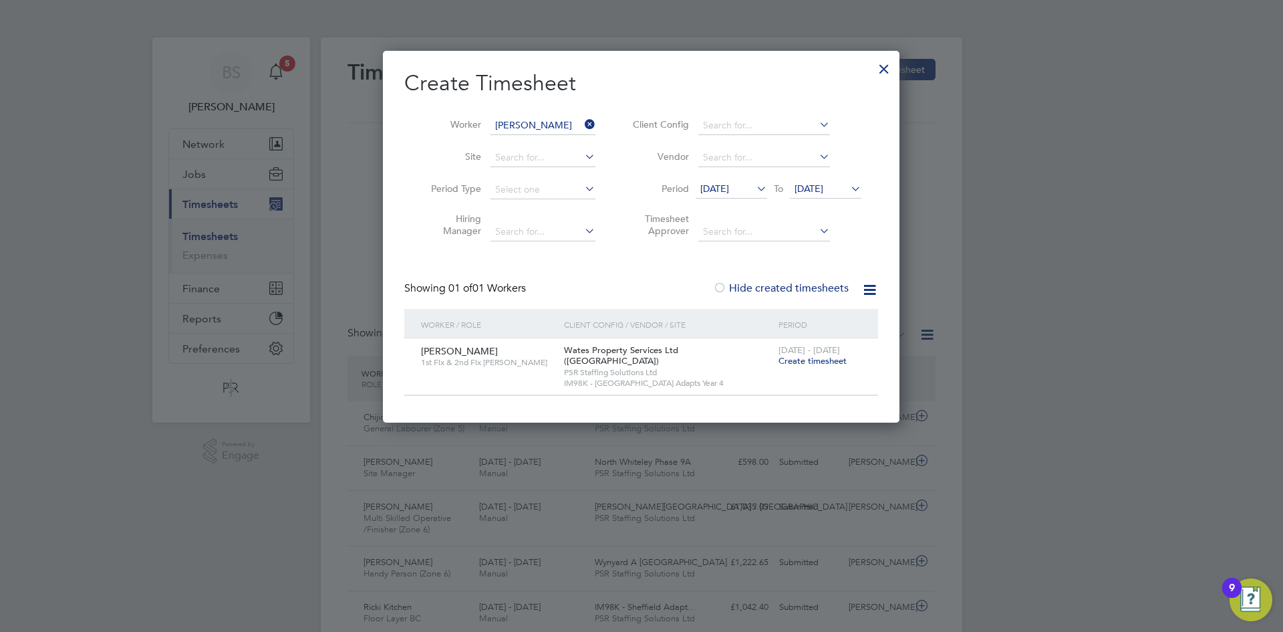
drag, startPoint x: 586, startPoint y: 124, endPoint x: 577, endPoint y: 120, distance: 9.3
click at [582, 124] on icon at bounding box center [582, 124] width 0 height 19
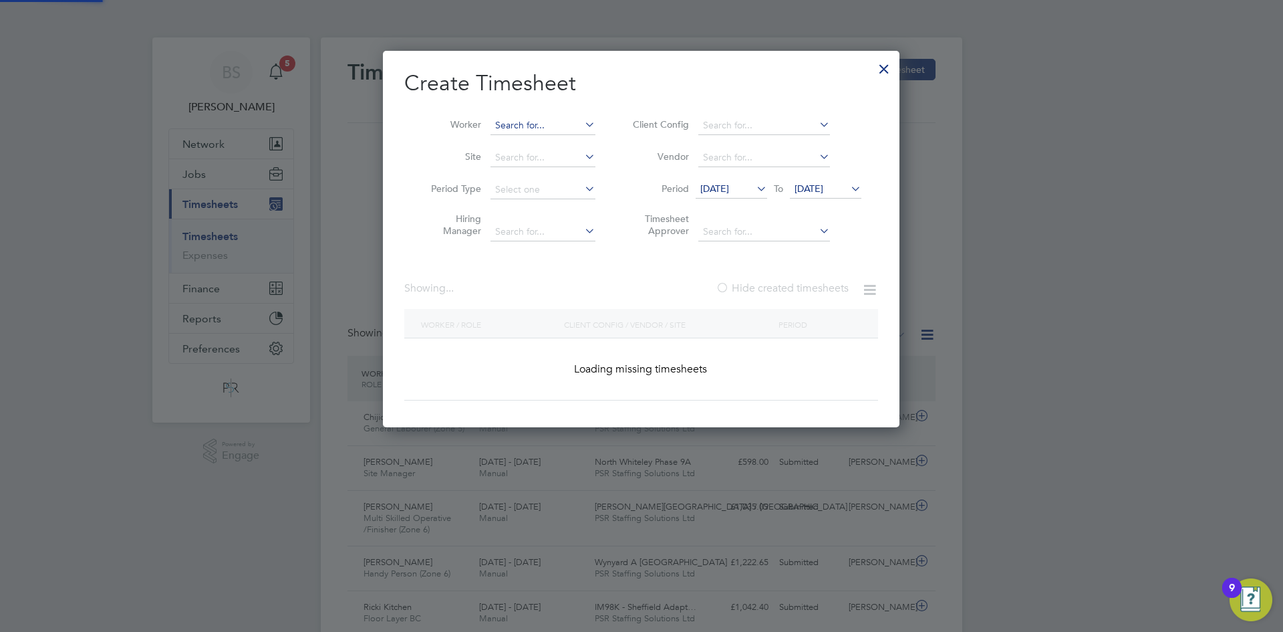
click at [577, 120] on input at bounding box center [543, 125] width 105 height 19
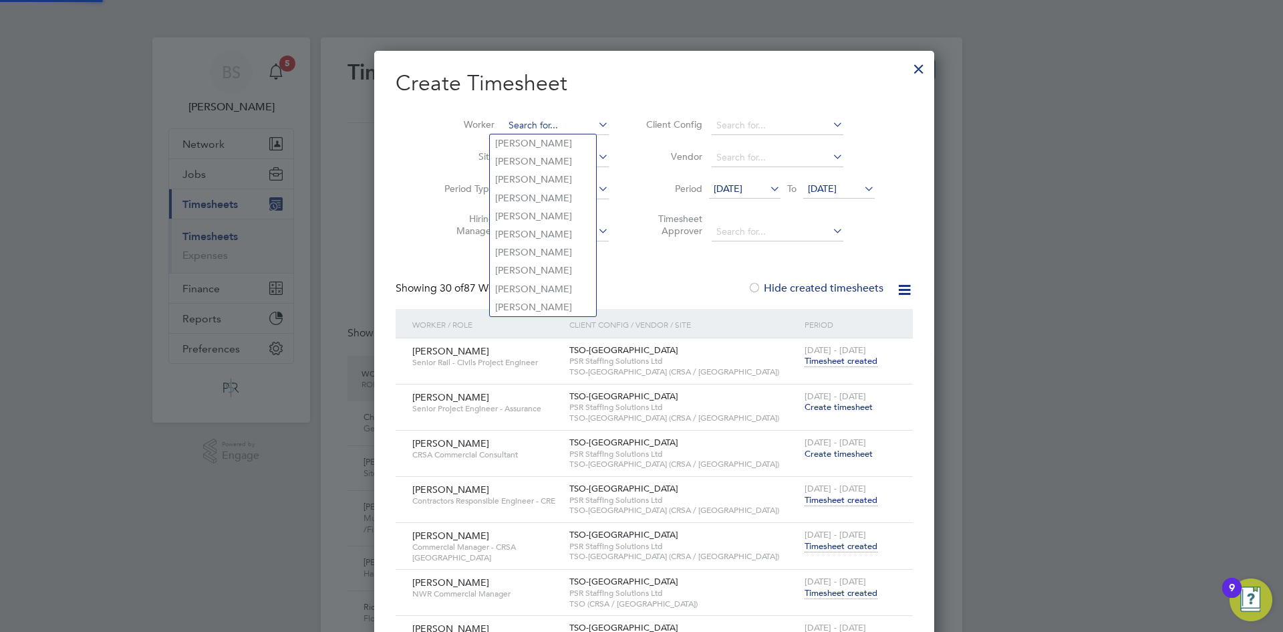
paste input "Ricki Kitchen"
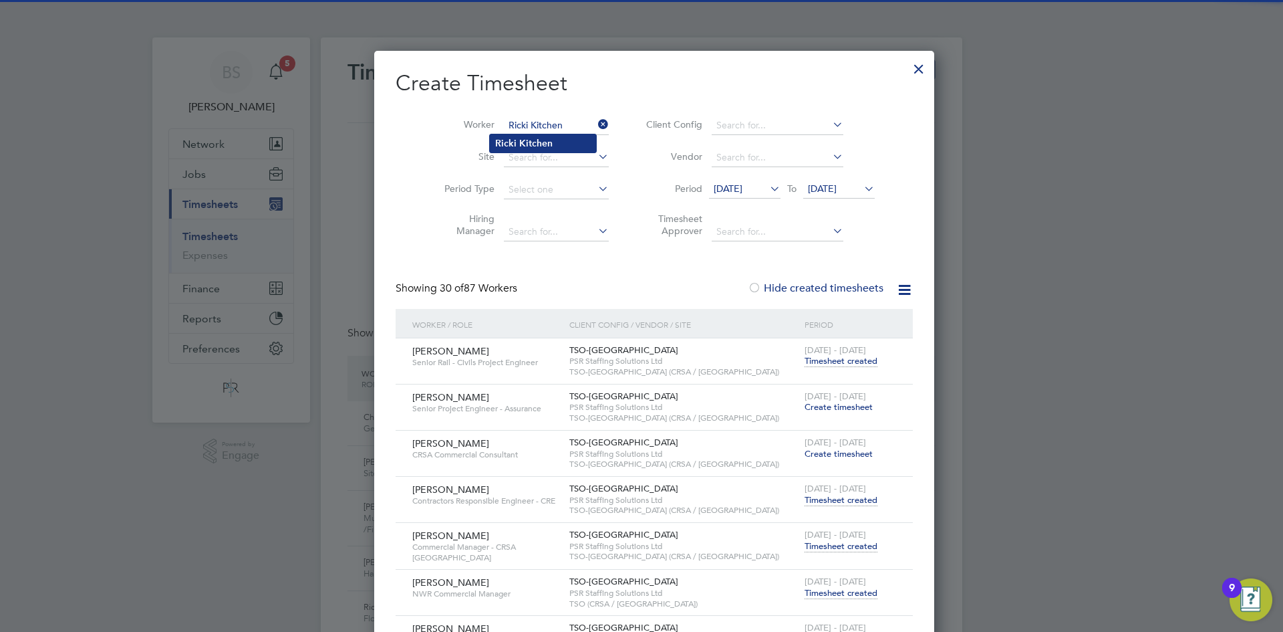
type input "Ricki Kitchen"
click at [567, 136] on li "Ricki Kitchen" at bounding box center [543, 143] width 106 height 18
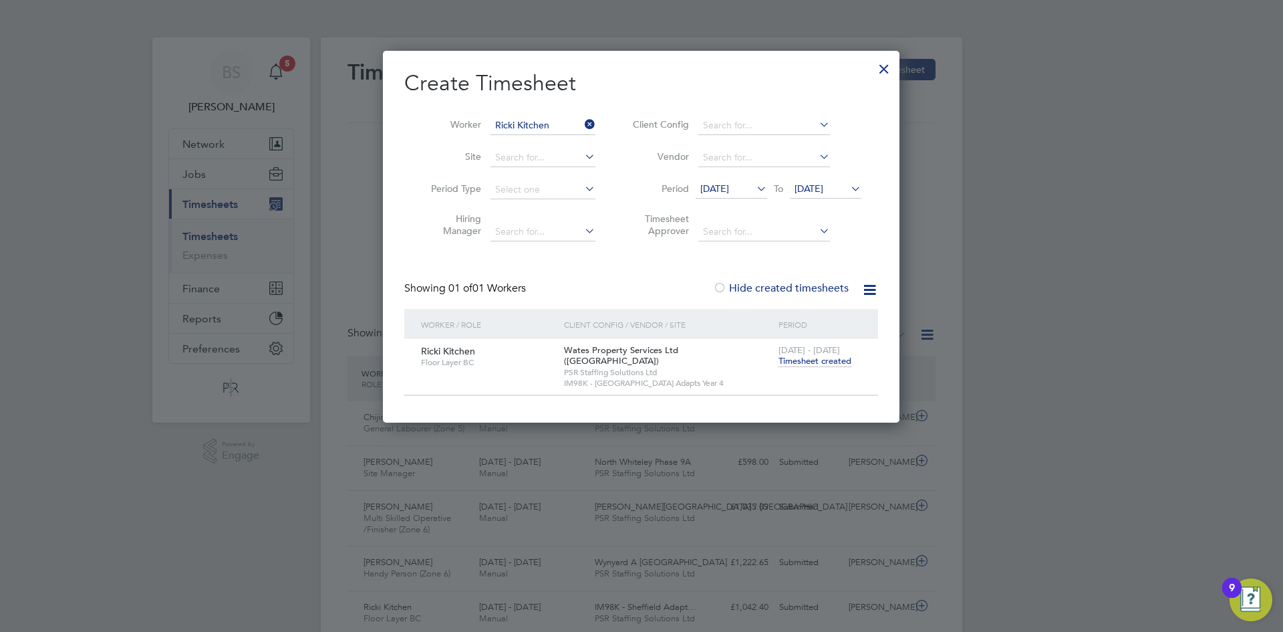
click at [811, 350] on span "[DATE] - [DATE]" at bounding box center [809, 349] width 61 height 11
click at [800, 360] on span "Timesheet created" at bounding box center [815, 361] width 73 height 12
